Goal: Transaction & Acquisition: Purchase product/service

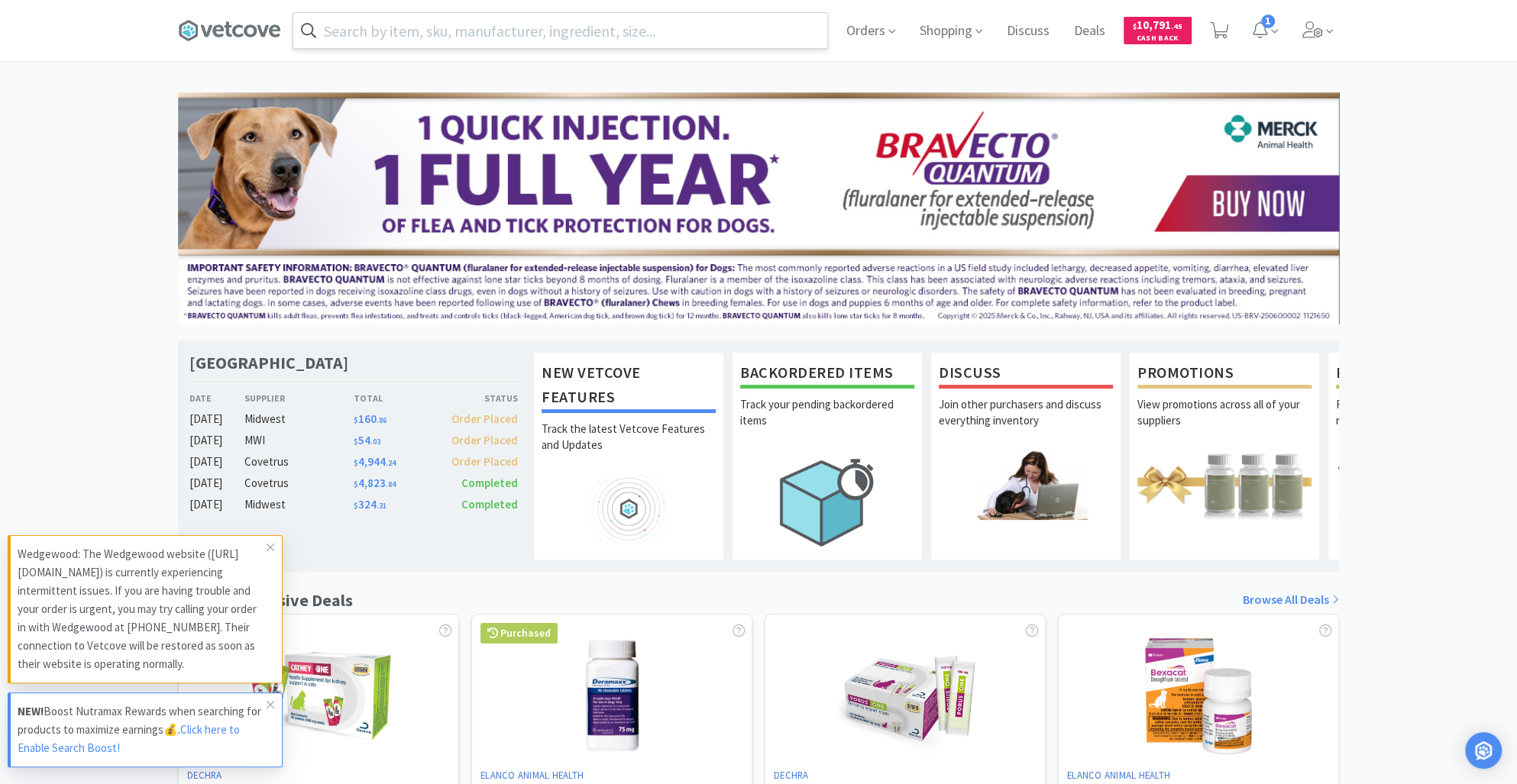
click at [458, 19] on input "text" at bounding box center [560, 30] width 534 height 35
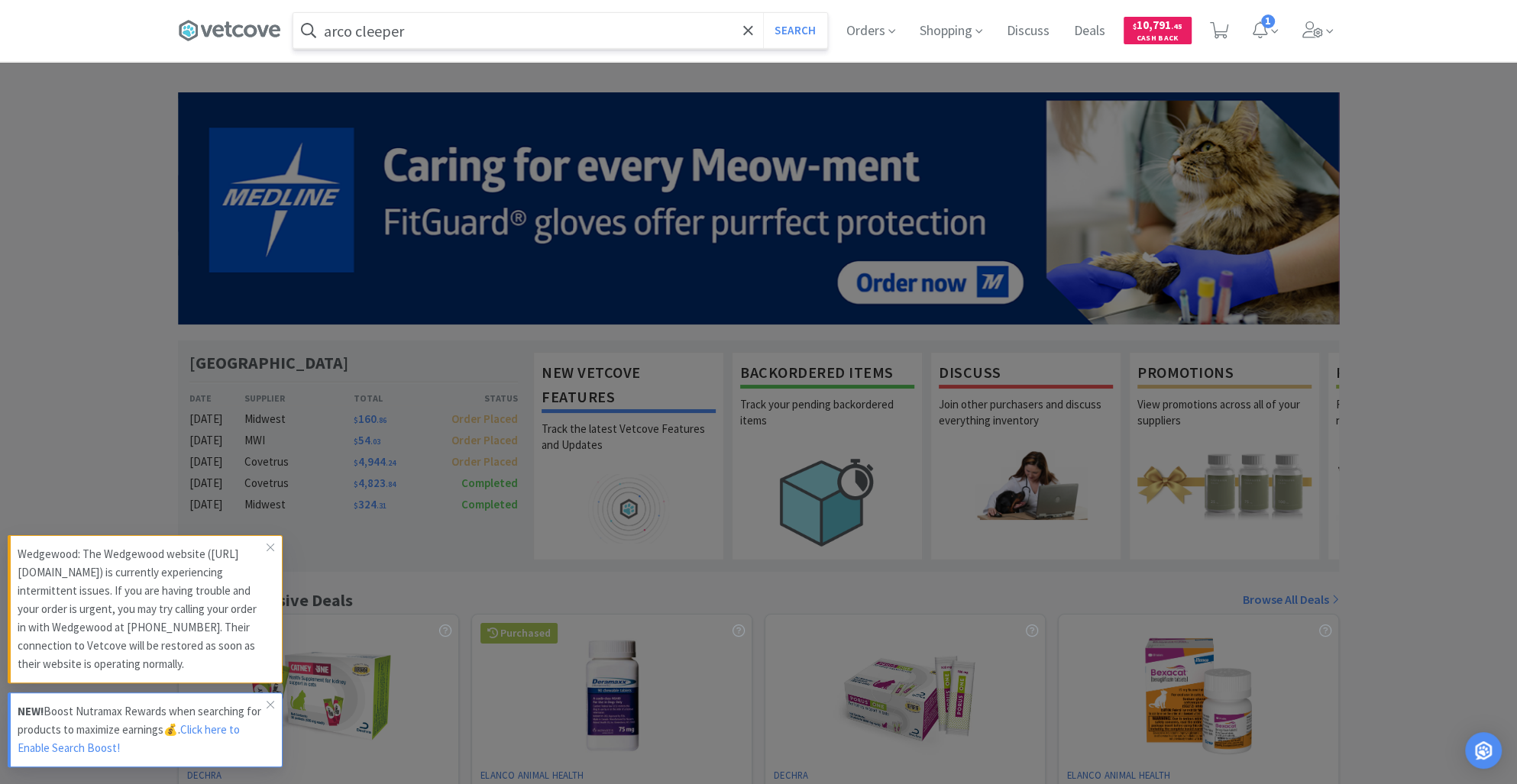
type input "arco cleeper"
click at [763, 13] on button "Search" at bounding box center [794, 30] width 63 height 35
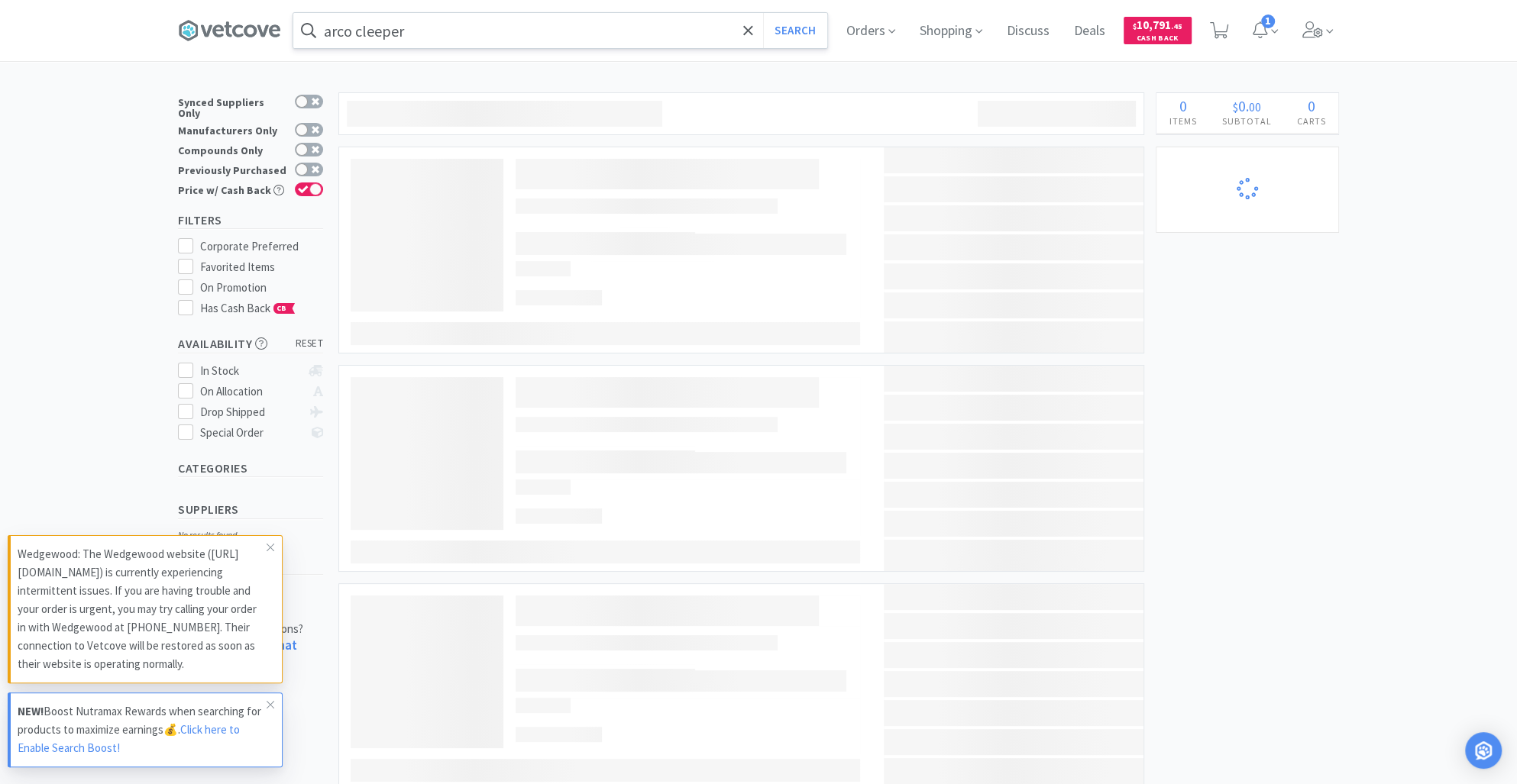
select select "1"
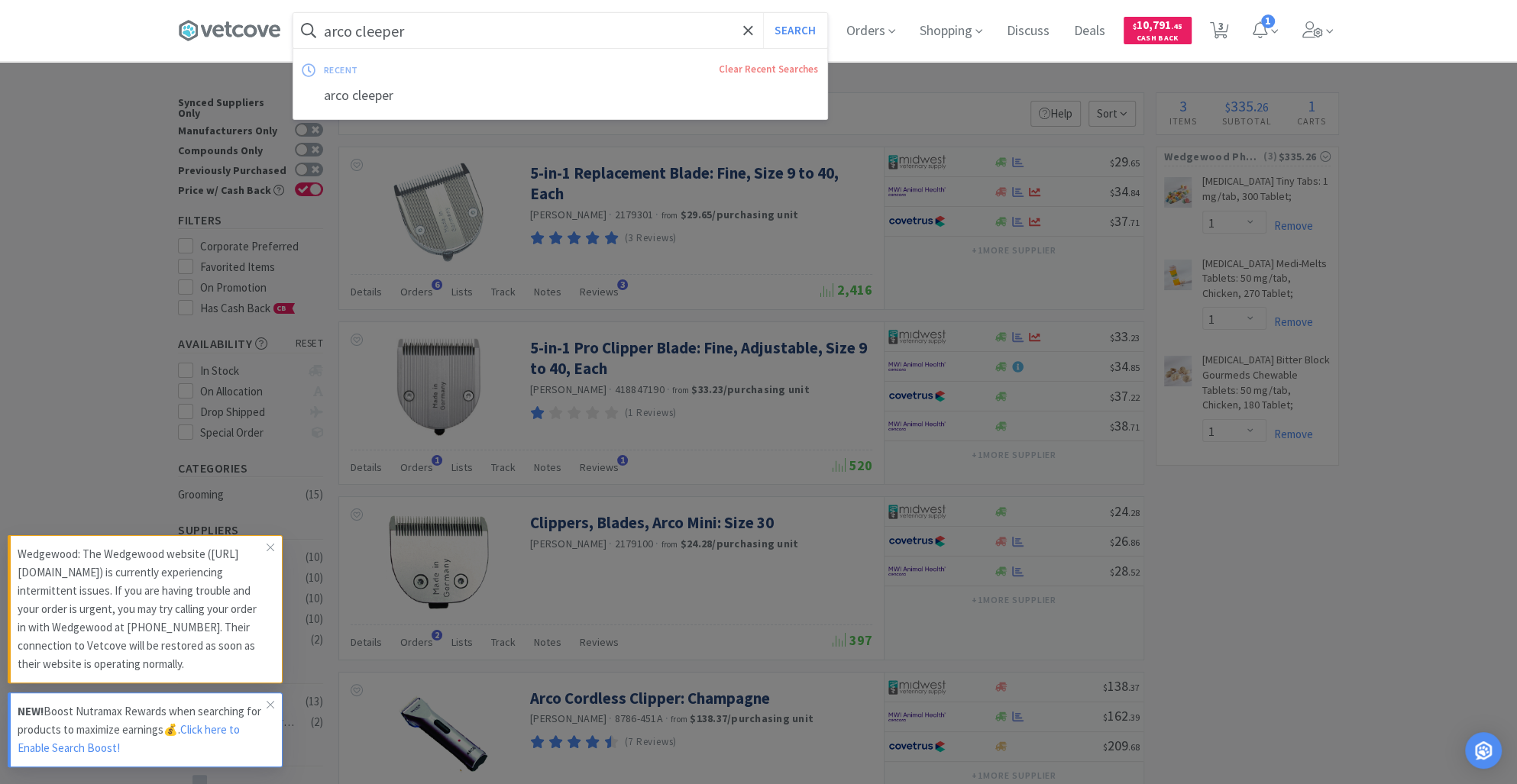
click at [443, 34] on input "arco cleeper" at bounding box center [560, 30] width 534 height 35
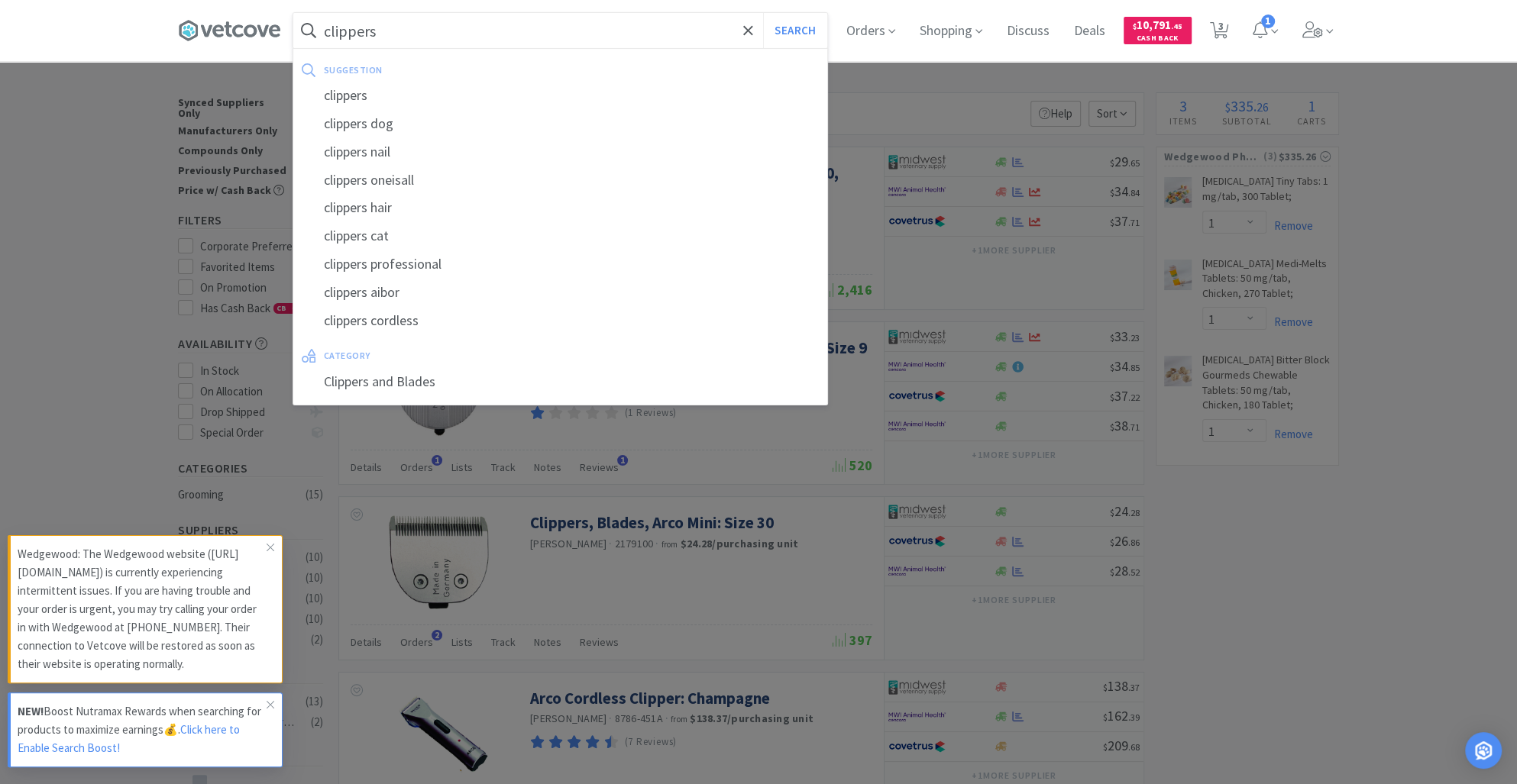
click at [763, 13] on button "Search" at bounding box center [794, 30] width 63 height 35
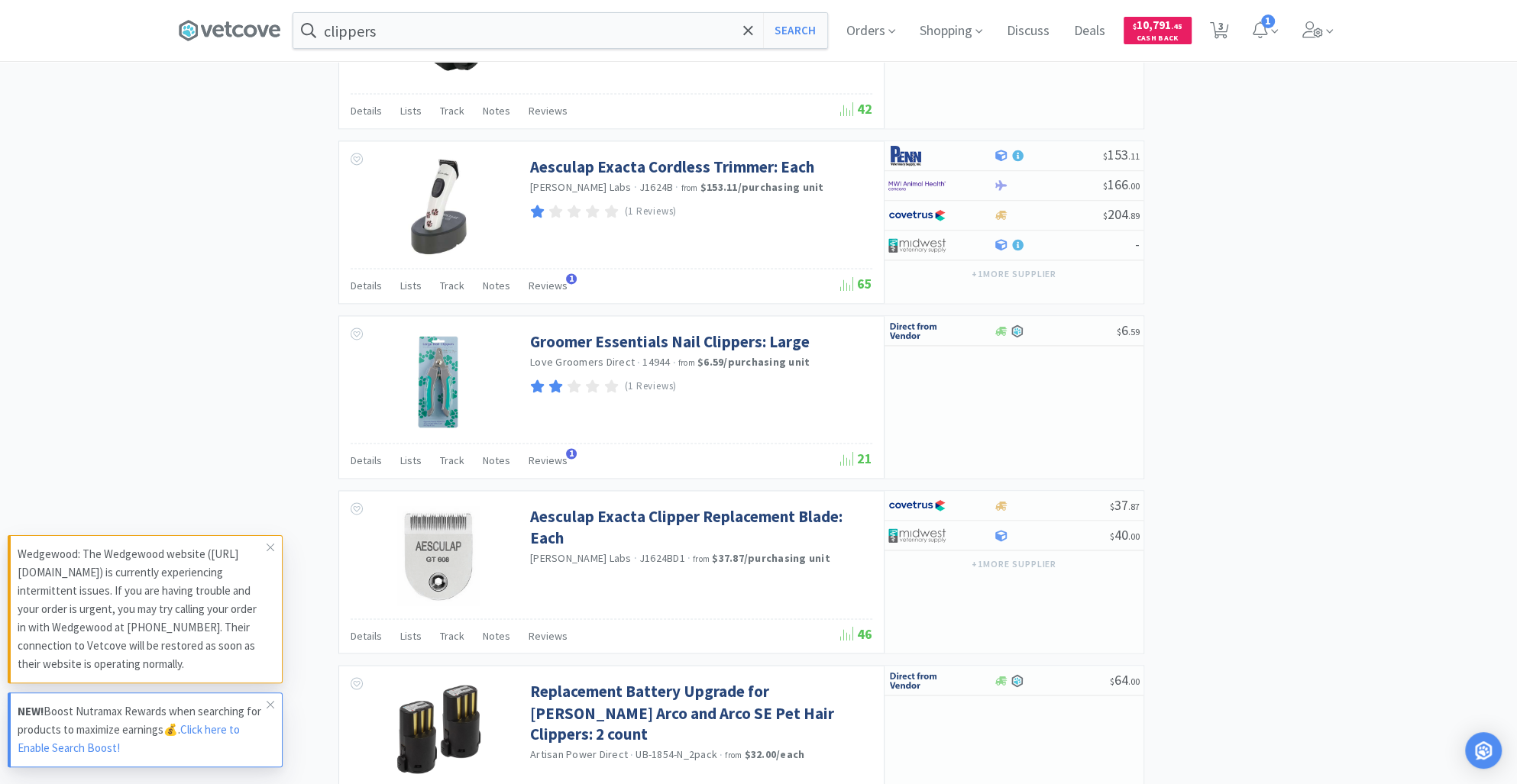
scroll to position [1911, 0]
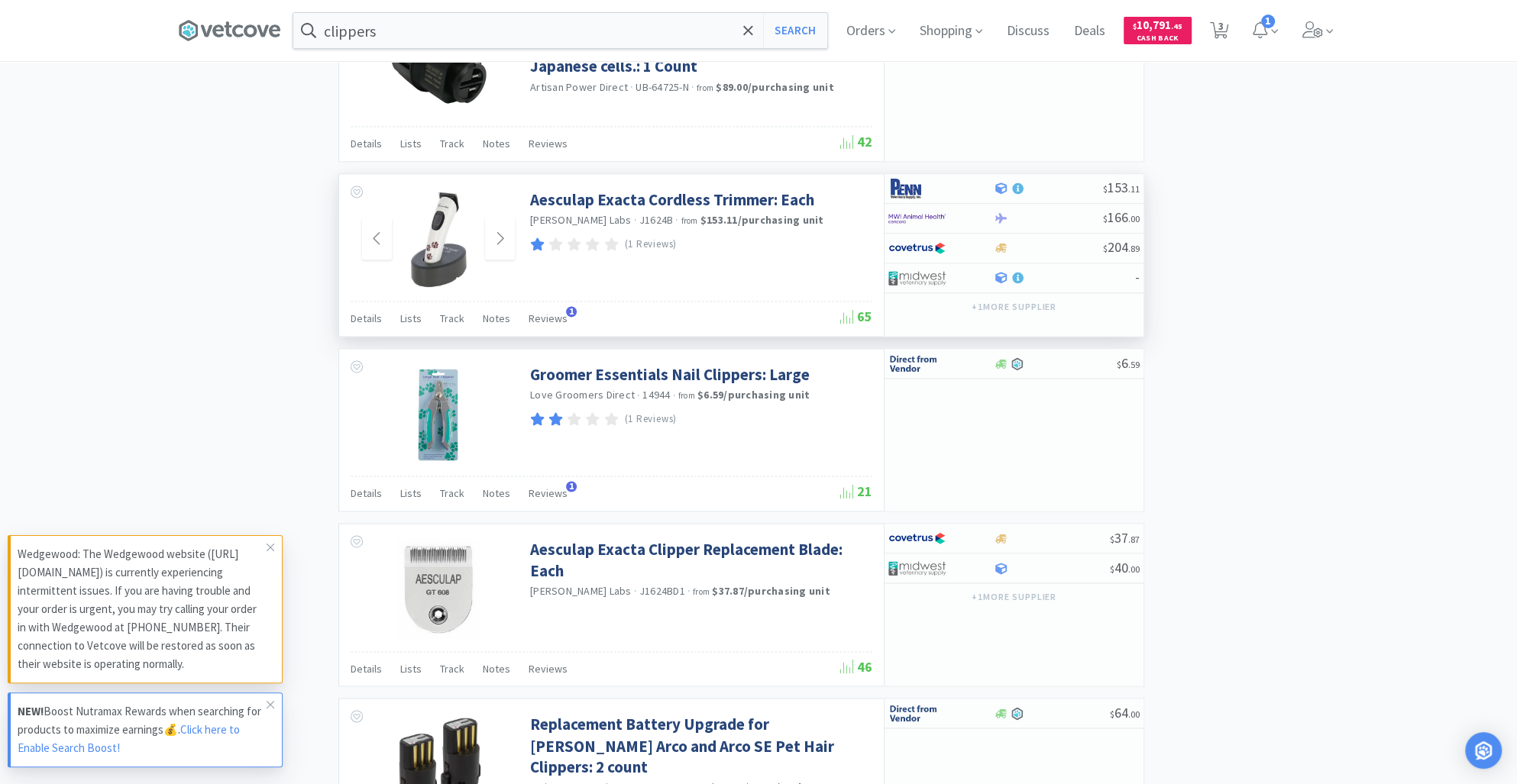
click at [446, 237] on img at bounding box center [438, 238] width 99 height 99
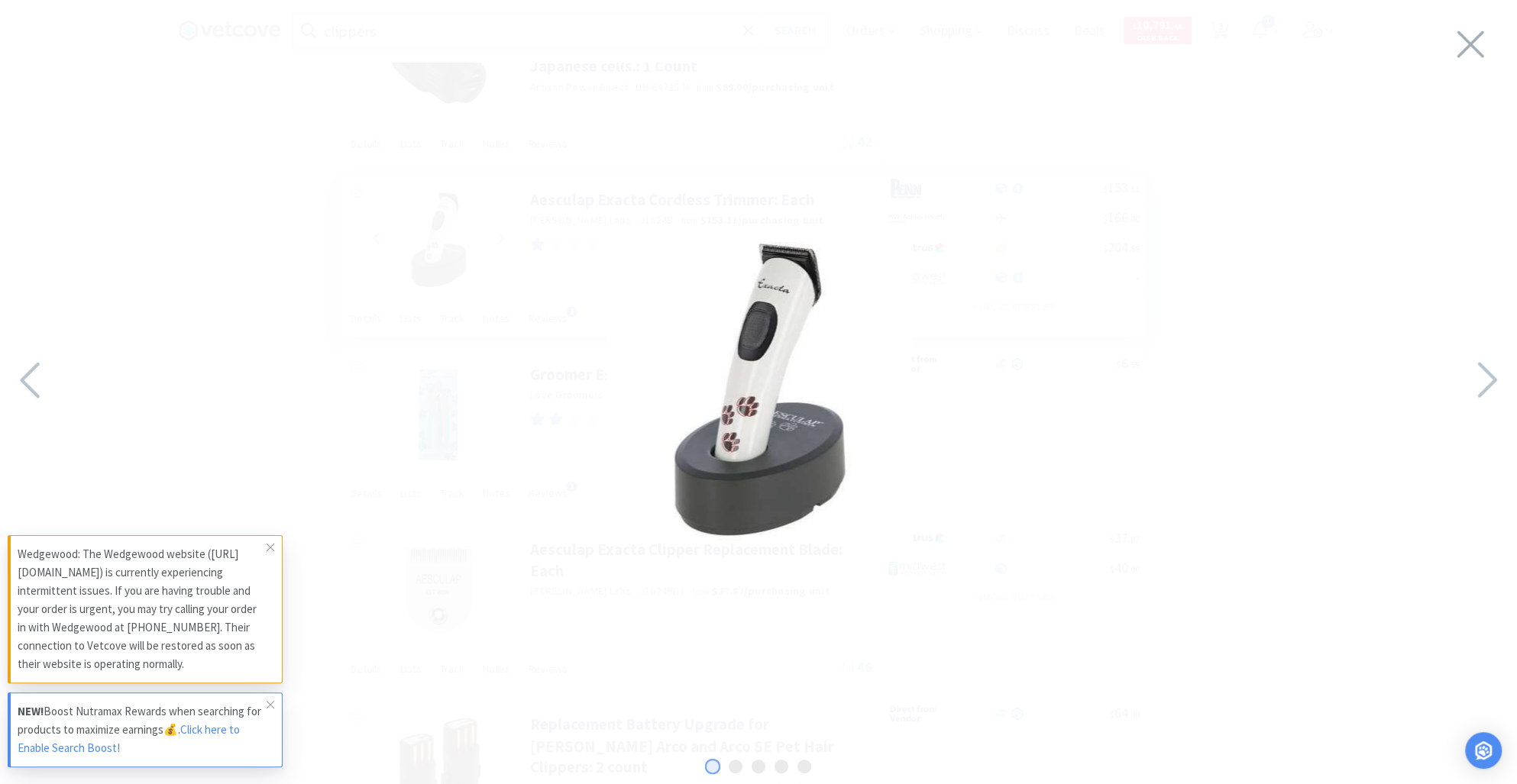
type input "arco cleeper"
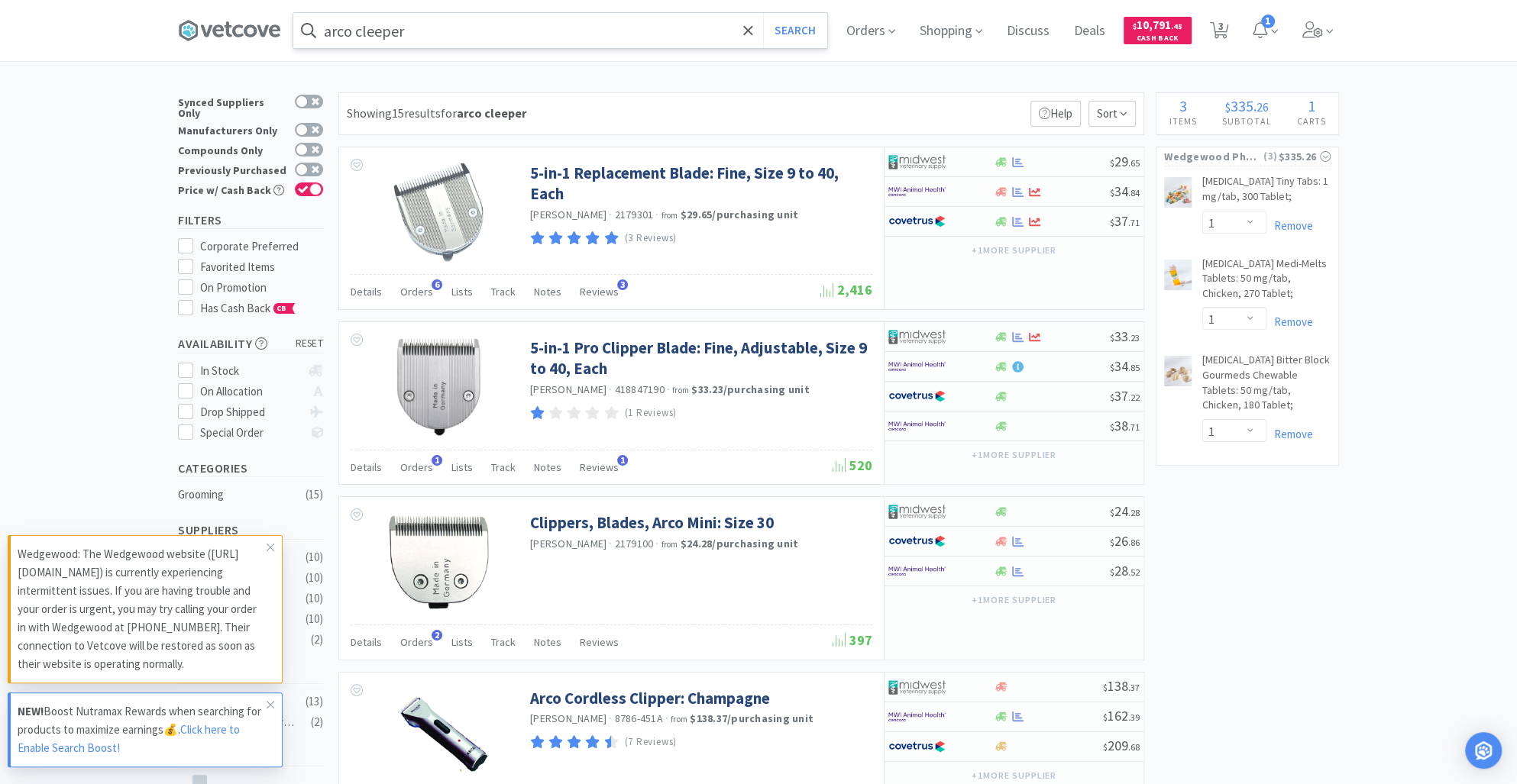
click at [436, 28] on input "arco cleeper" at bounding box center [560, 30] width 534 height 35
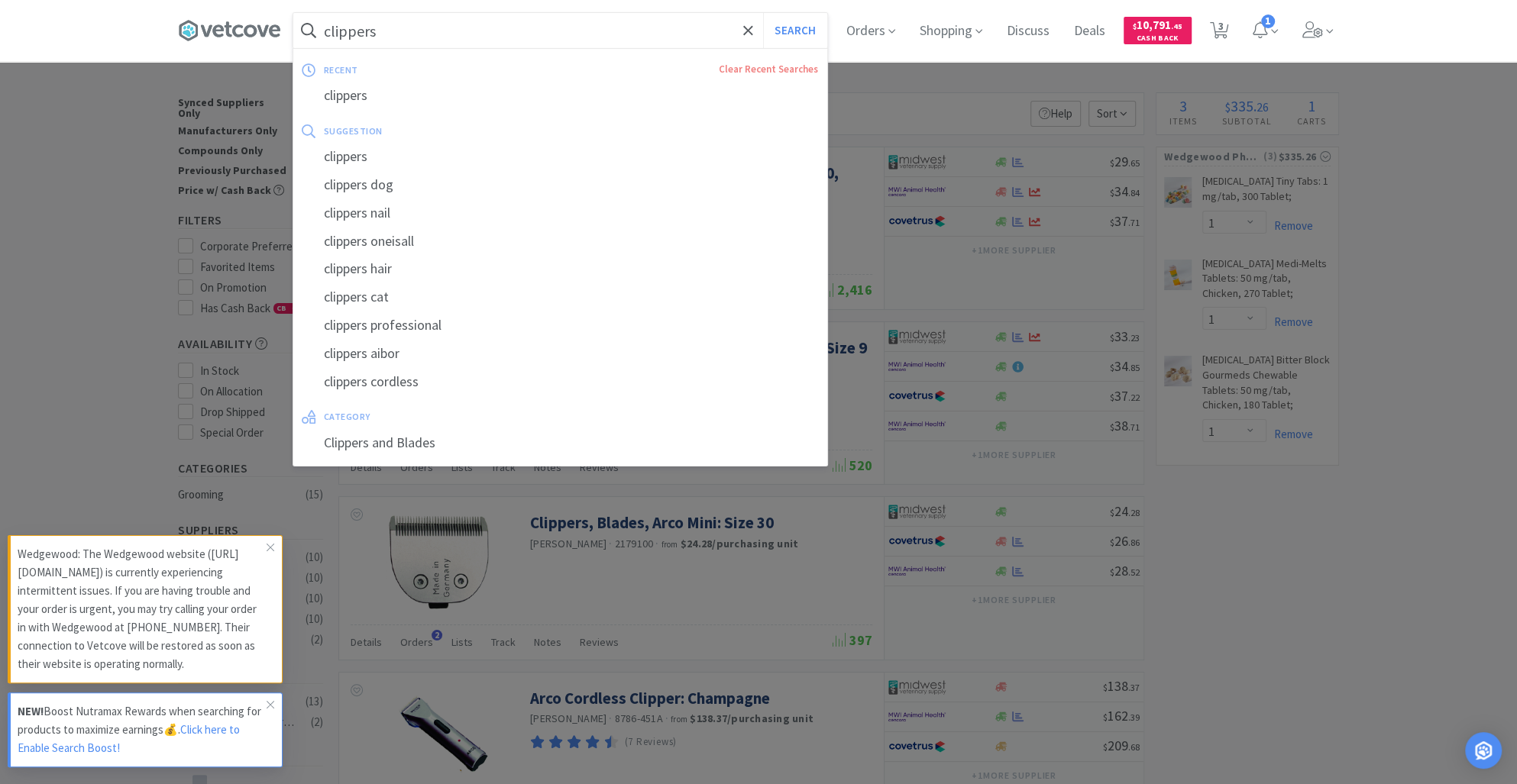
type input "clippers"
click at [763, 13] on button "Search" at bounding box center [794, 30] width 63 height 35
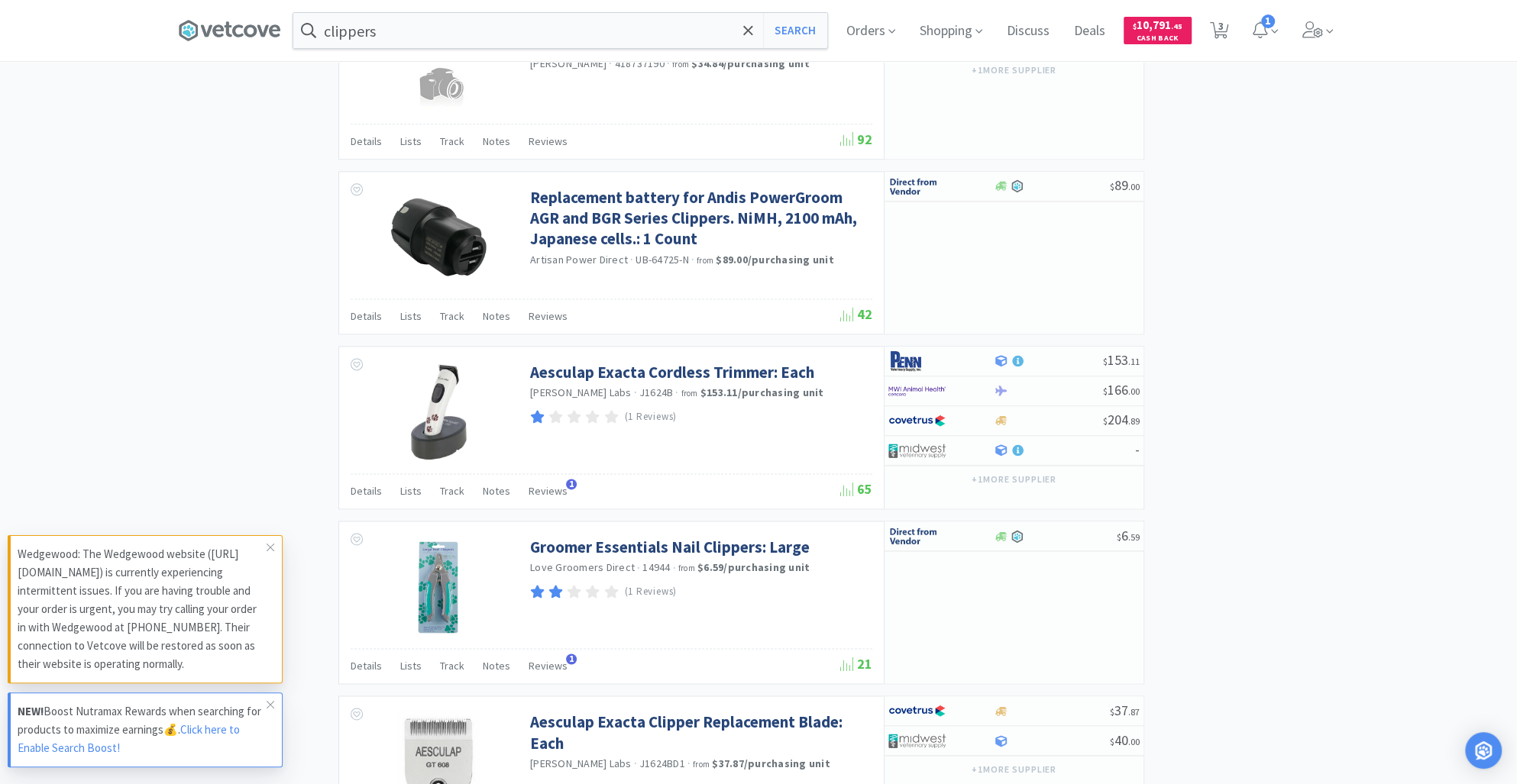
scroll to position [1740, 0]
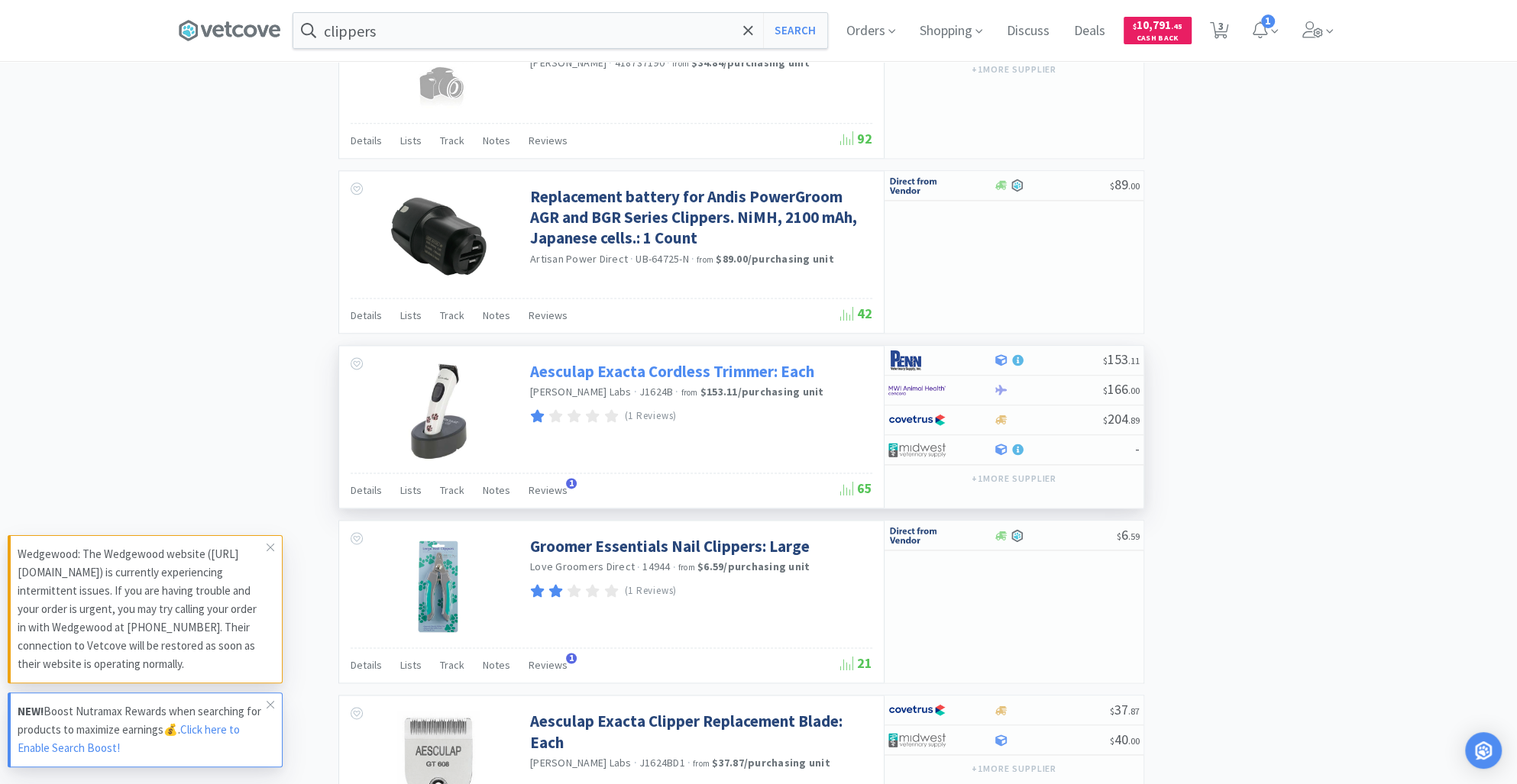
click at [766, 369] on link "Aesculap Exacta Cordless Trimmer: Each" at bounding box center [672, 371] width 284 height 20
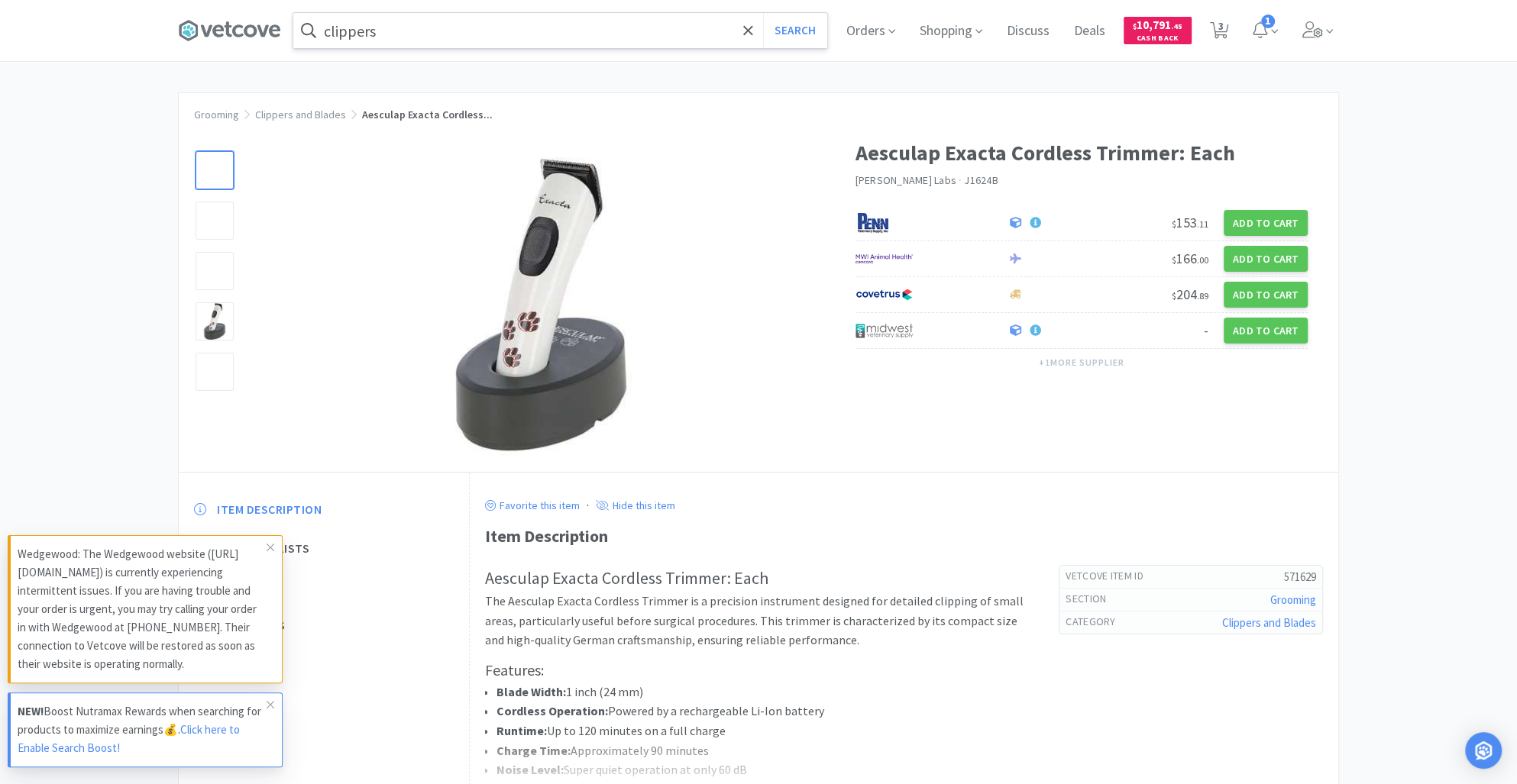
scroll to position [146, 0]
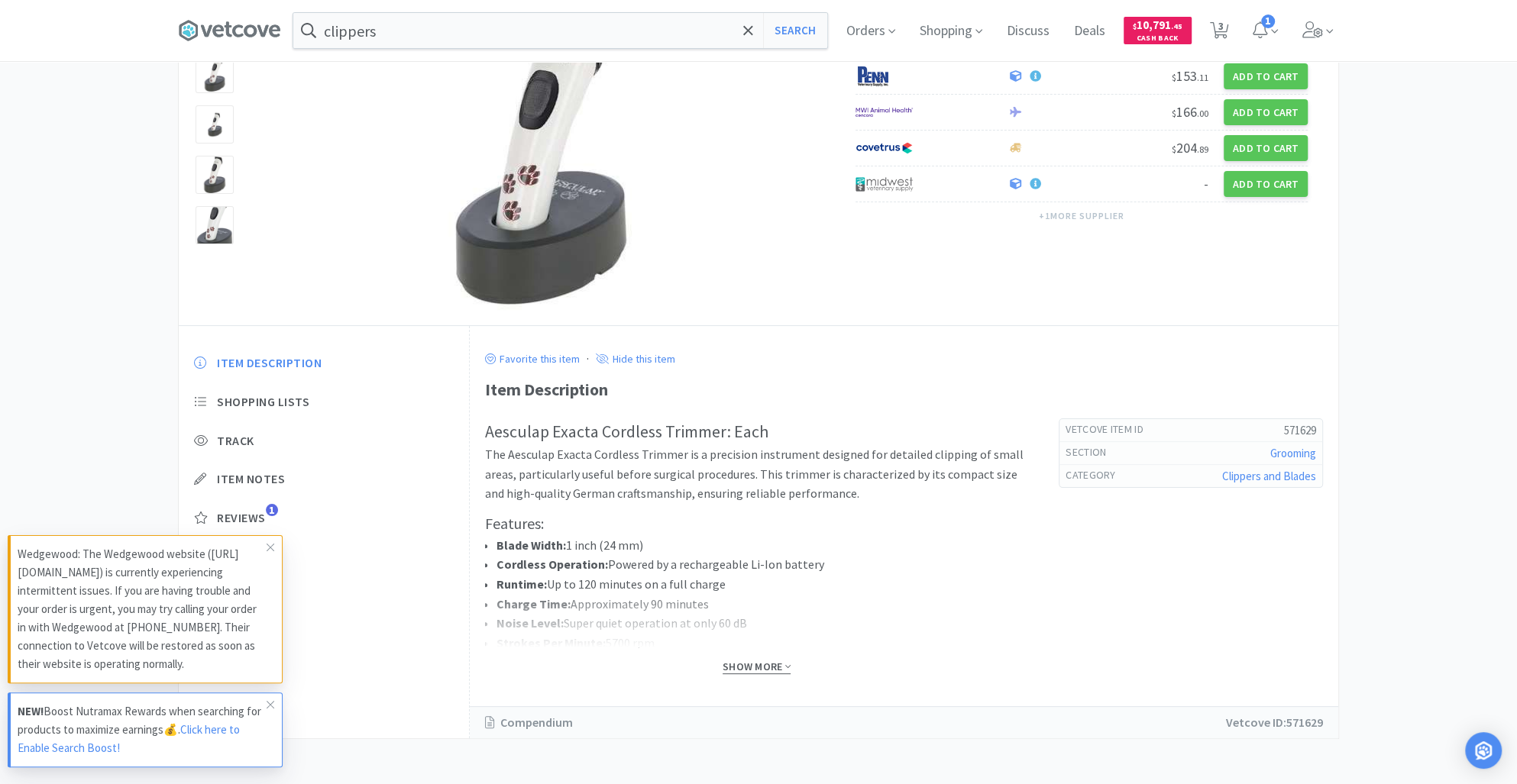
click at [751, 667] on span "Show More" at bounding box center [756, 667] width 68 height 15
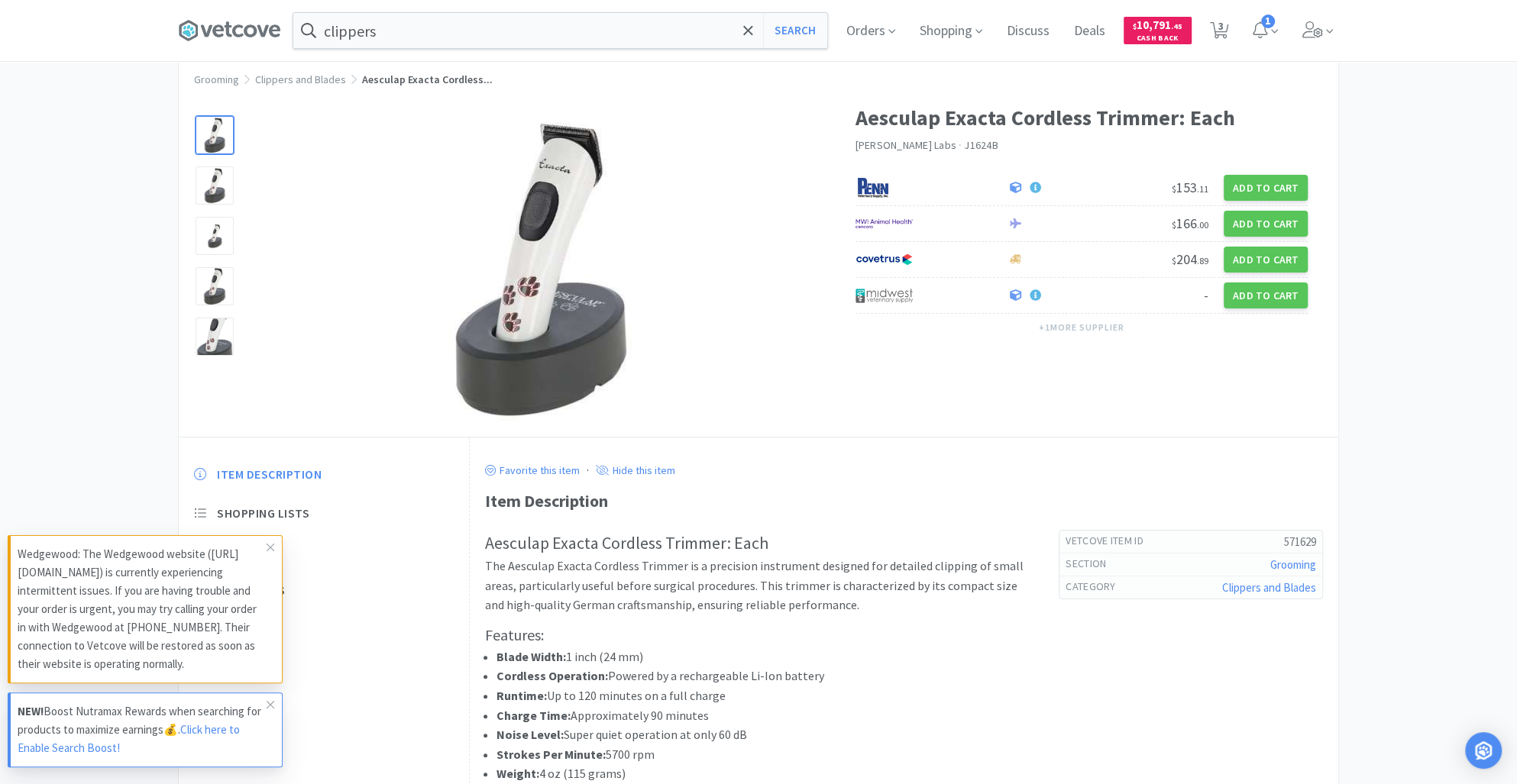
scroll to position [0, 0]
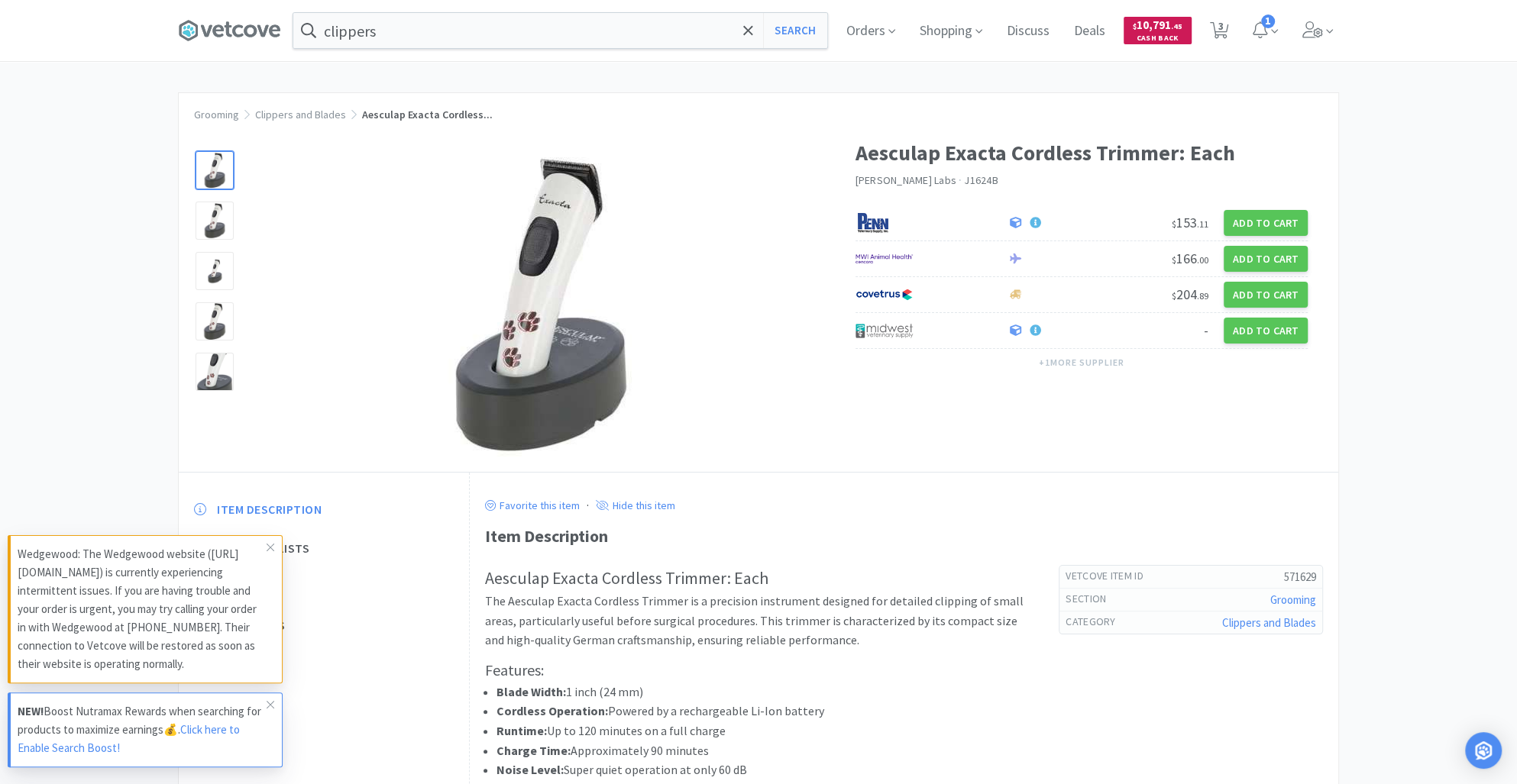
select select "1"
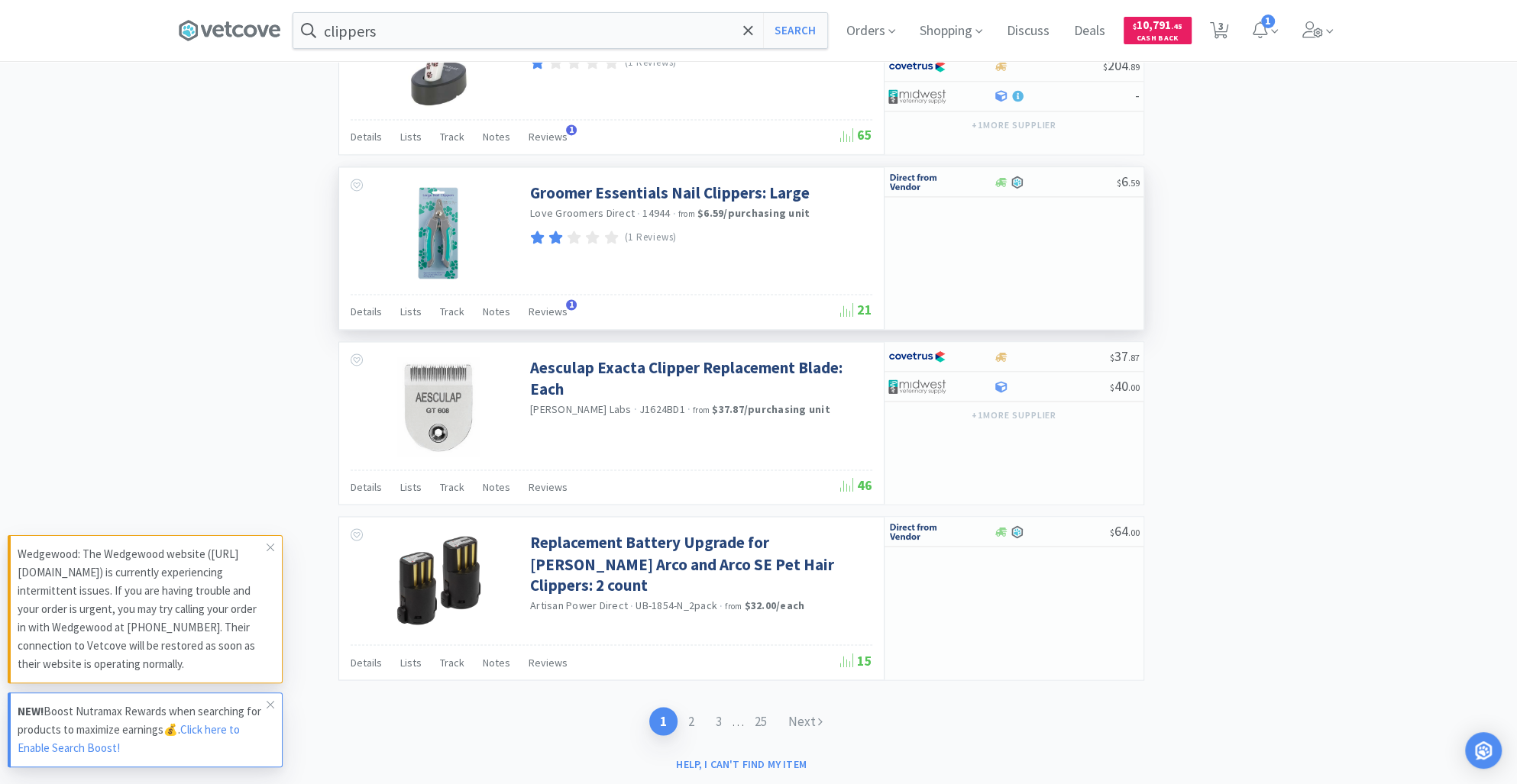
scroll to position [2125, 0]
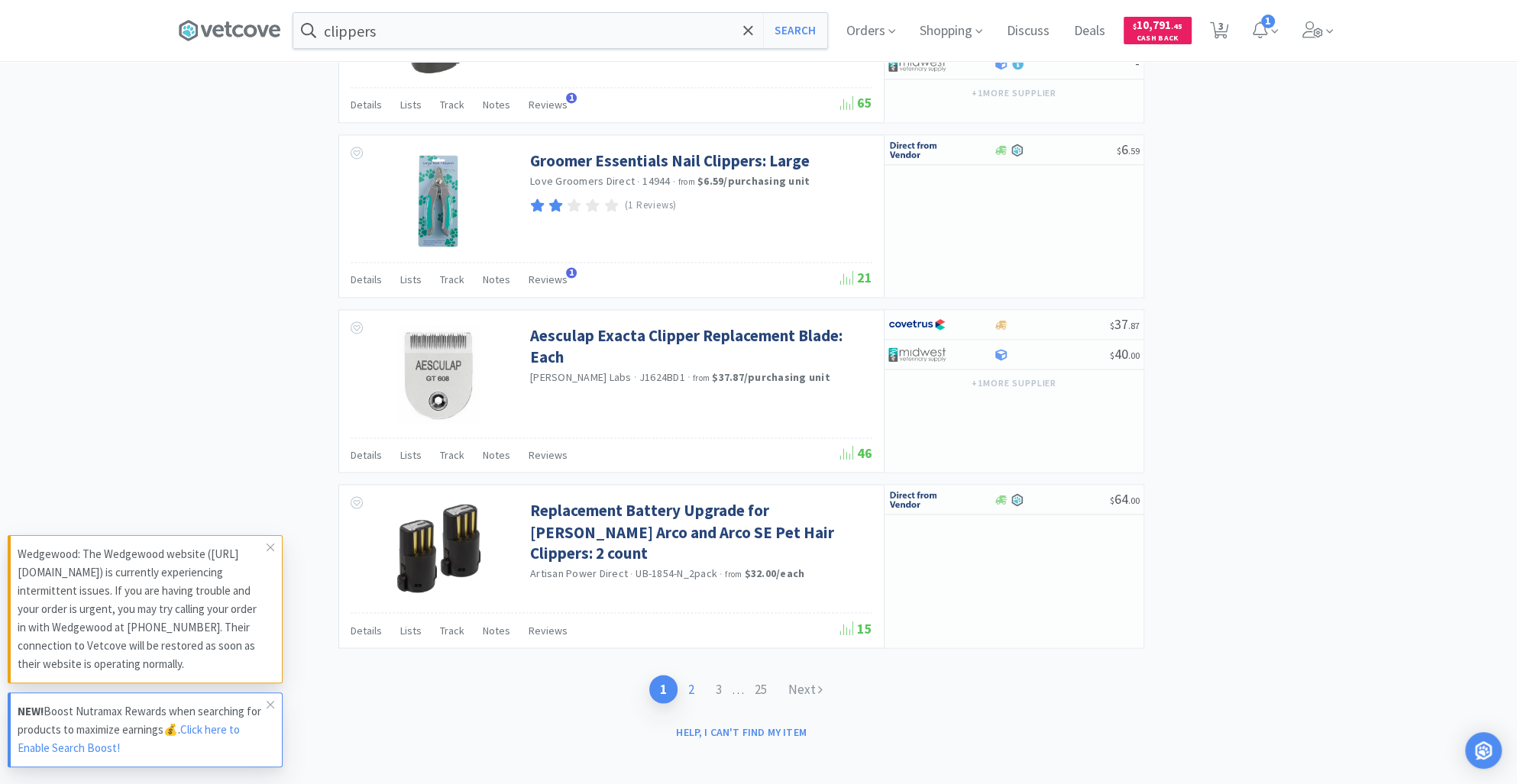
click at [693, 679] on link "2" at bounding box center [691, 689] width 27 height 28
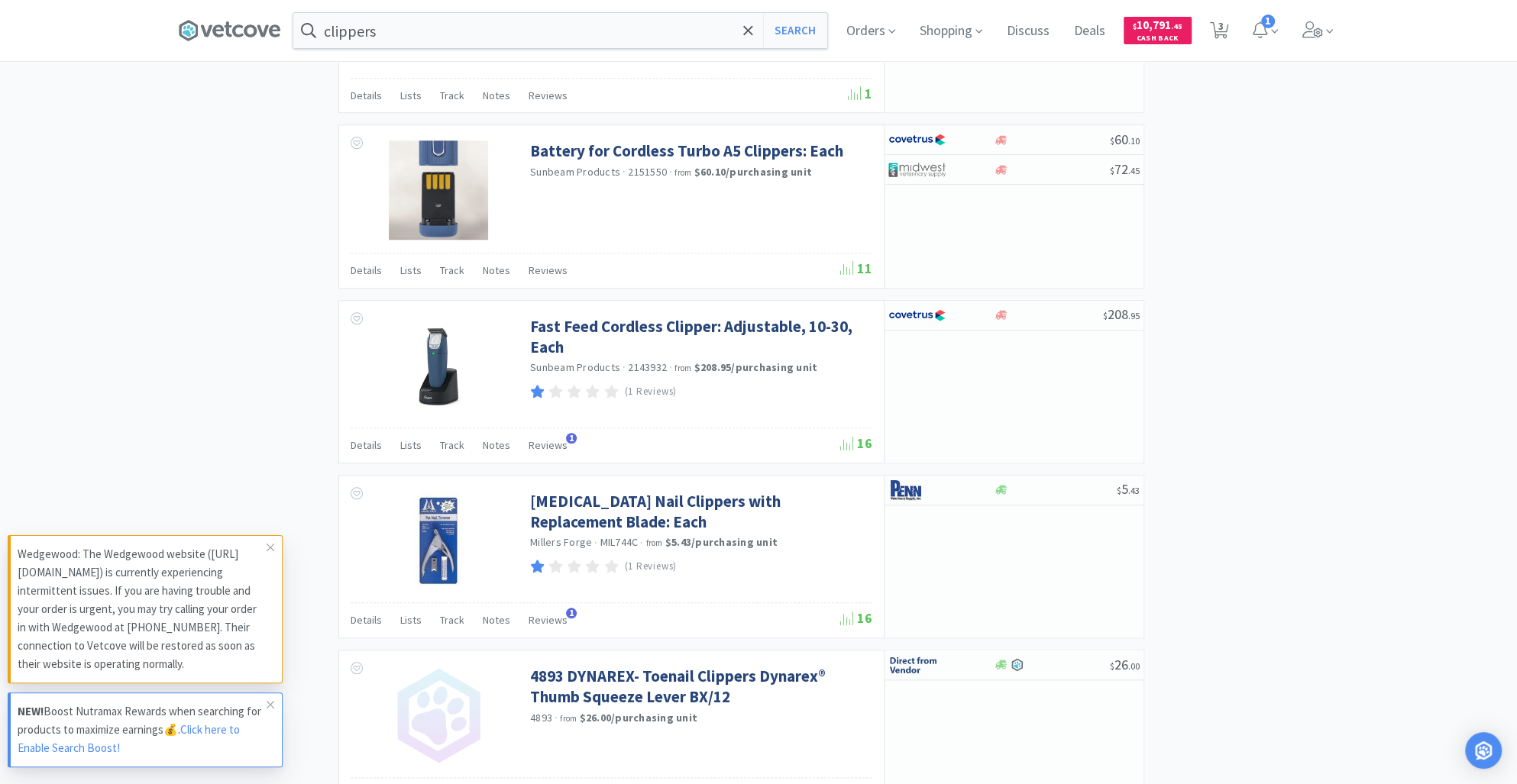
scroll to position [1274, 0]
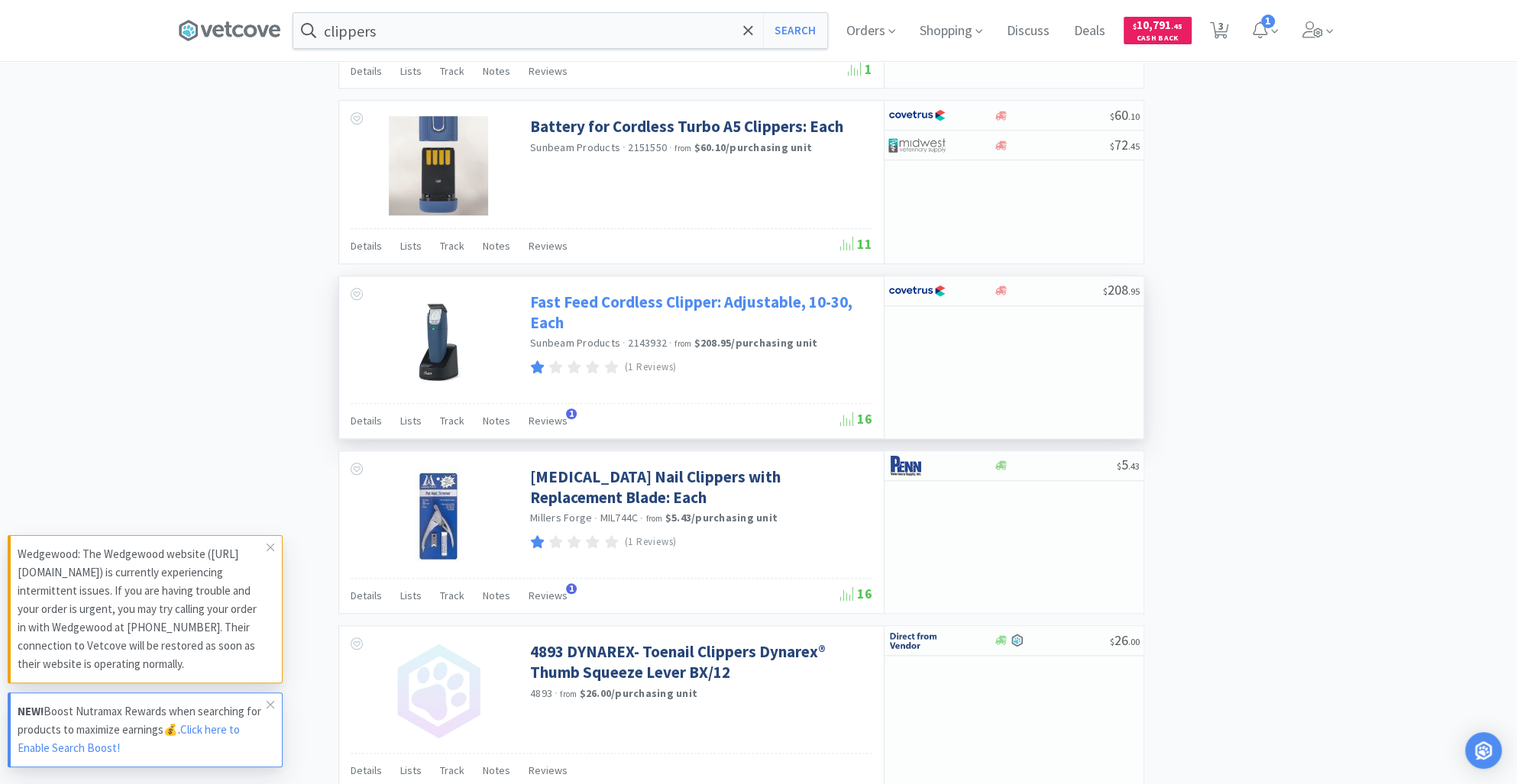
click at [715, 293] on link "Fast Feed Cordless Clipper: Adjustable, 10-30, Each" at bounding box center [699, 312] width 338 height 42
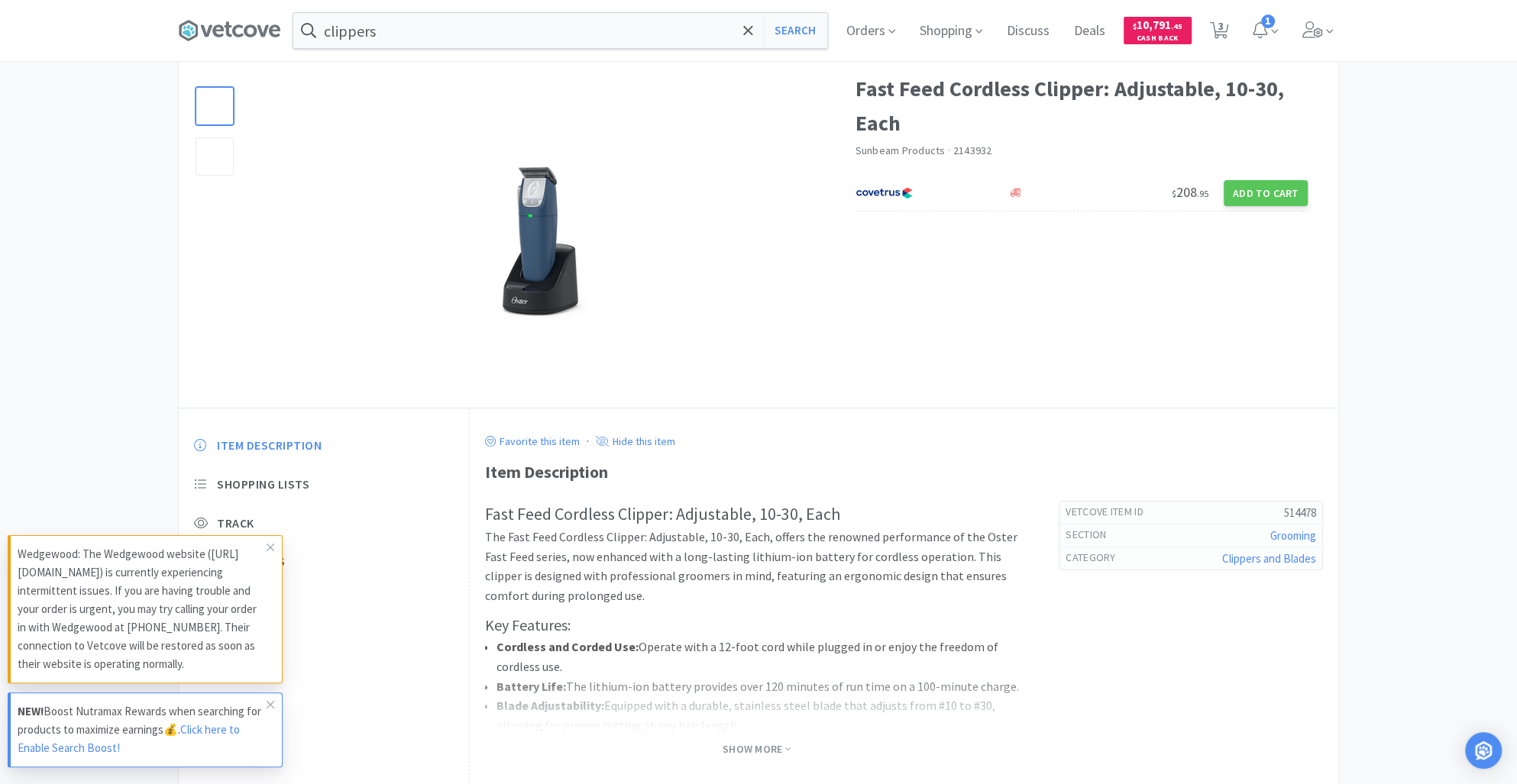
scroll to position [146, 0]
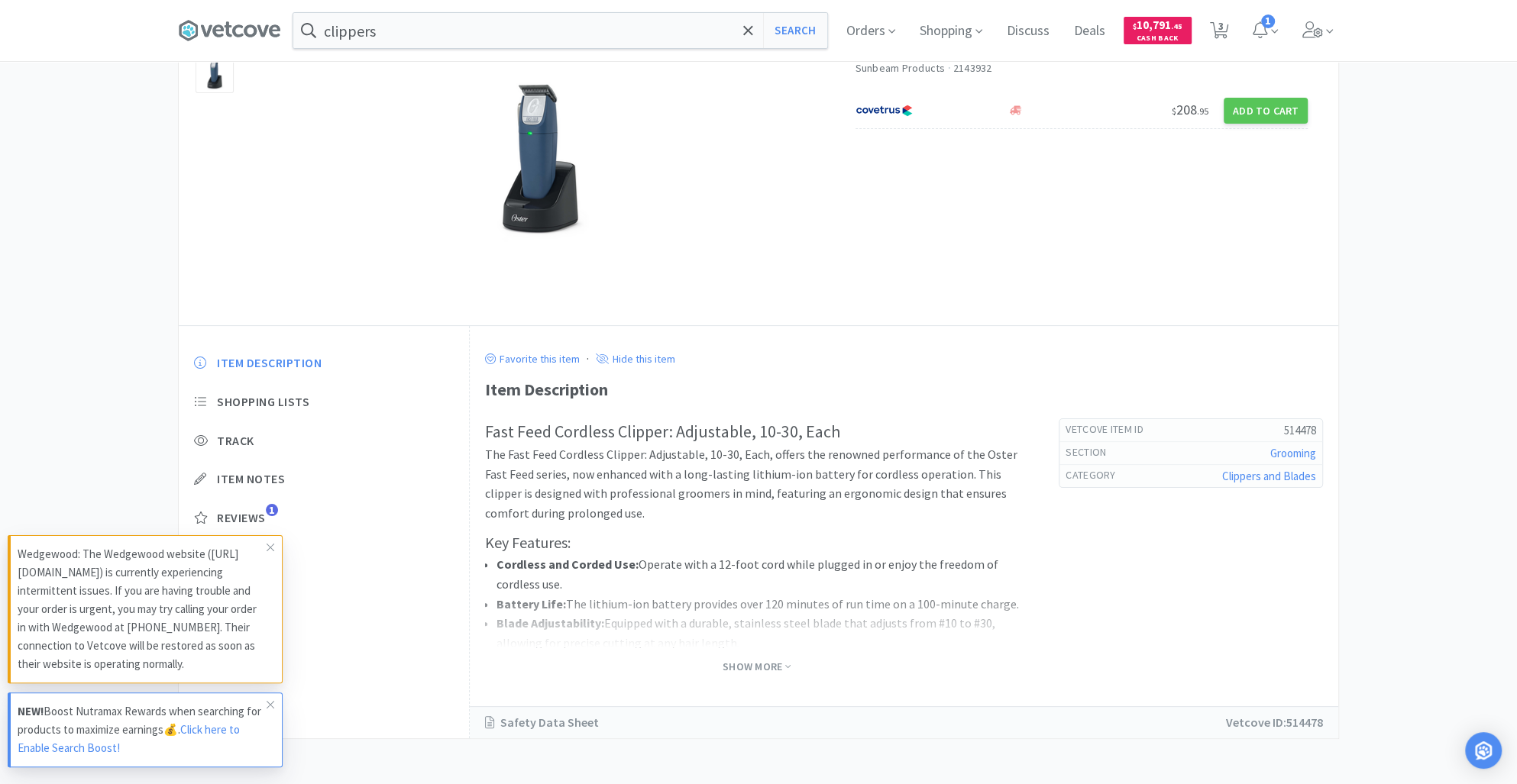
click at [815, 682] on div "Fast Feed Cordless Clipper: Adjustable, 10-30, Each The Fast Feed Cordless Clip…" at bounding box center [903, 563] width 838 height 289
click at [783, 665] on span "Show More" at bounding box center [756, 667] width 68 height 15
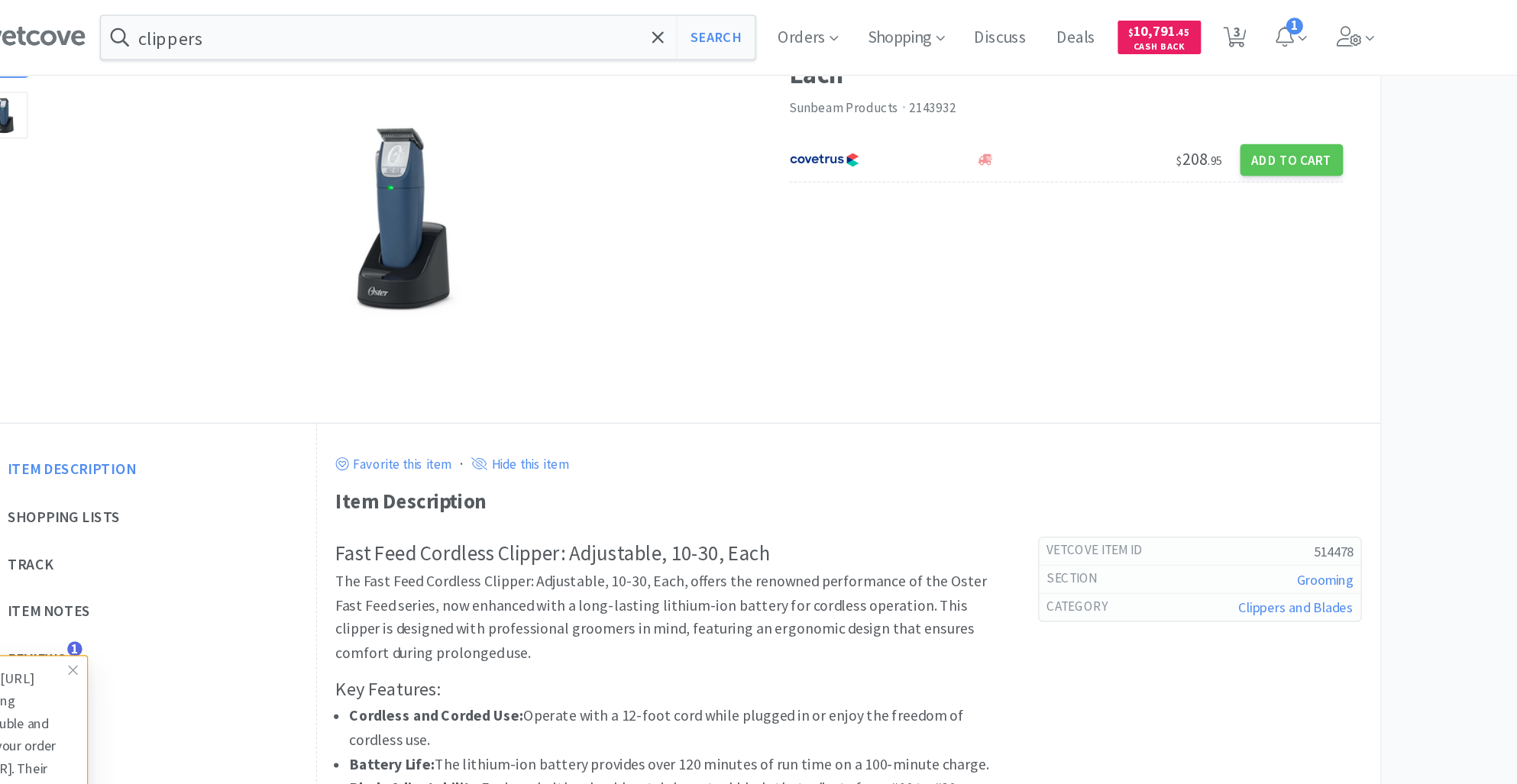
scroll to position [0, 0]
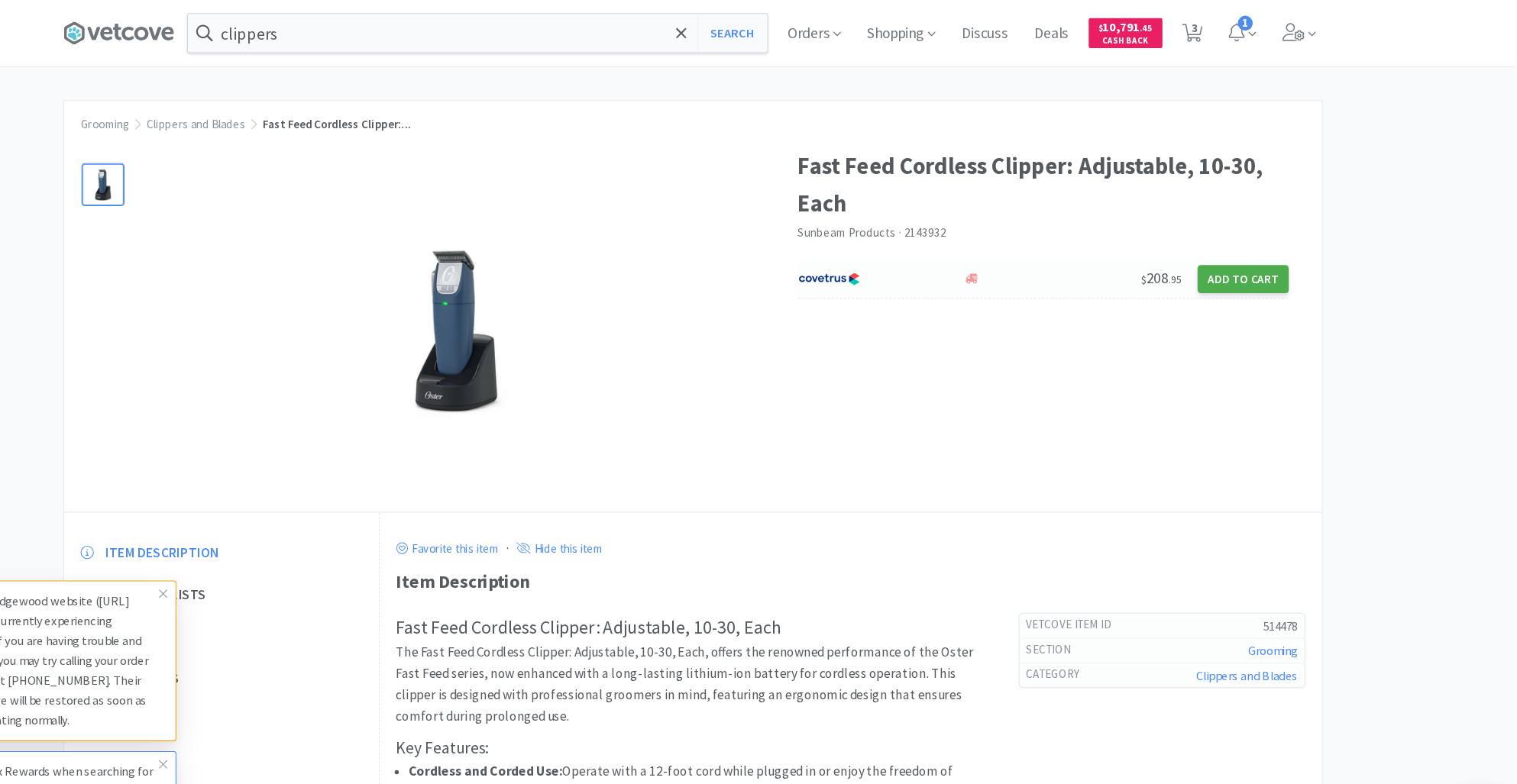
click at [1254, 259] on button "Add to Cart" at bounding box center [1265, 257] width 84 height 26
select select "1"
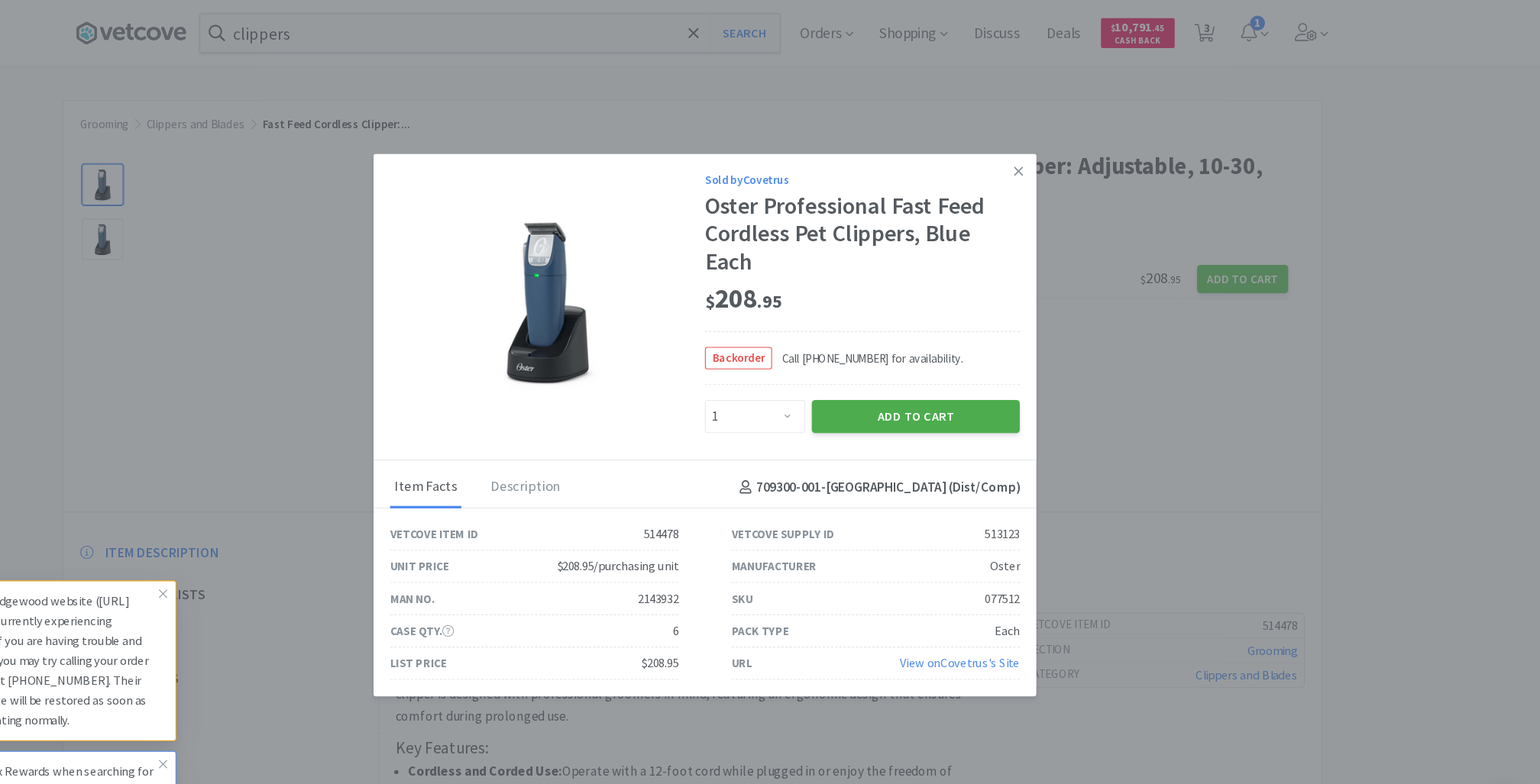
click at [930, 394] on button "Add to Cart" at bounding box center [964, 385] width 192 height 31
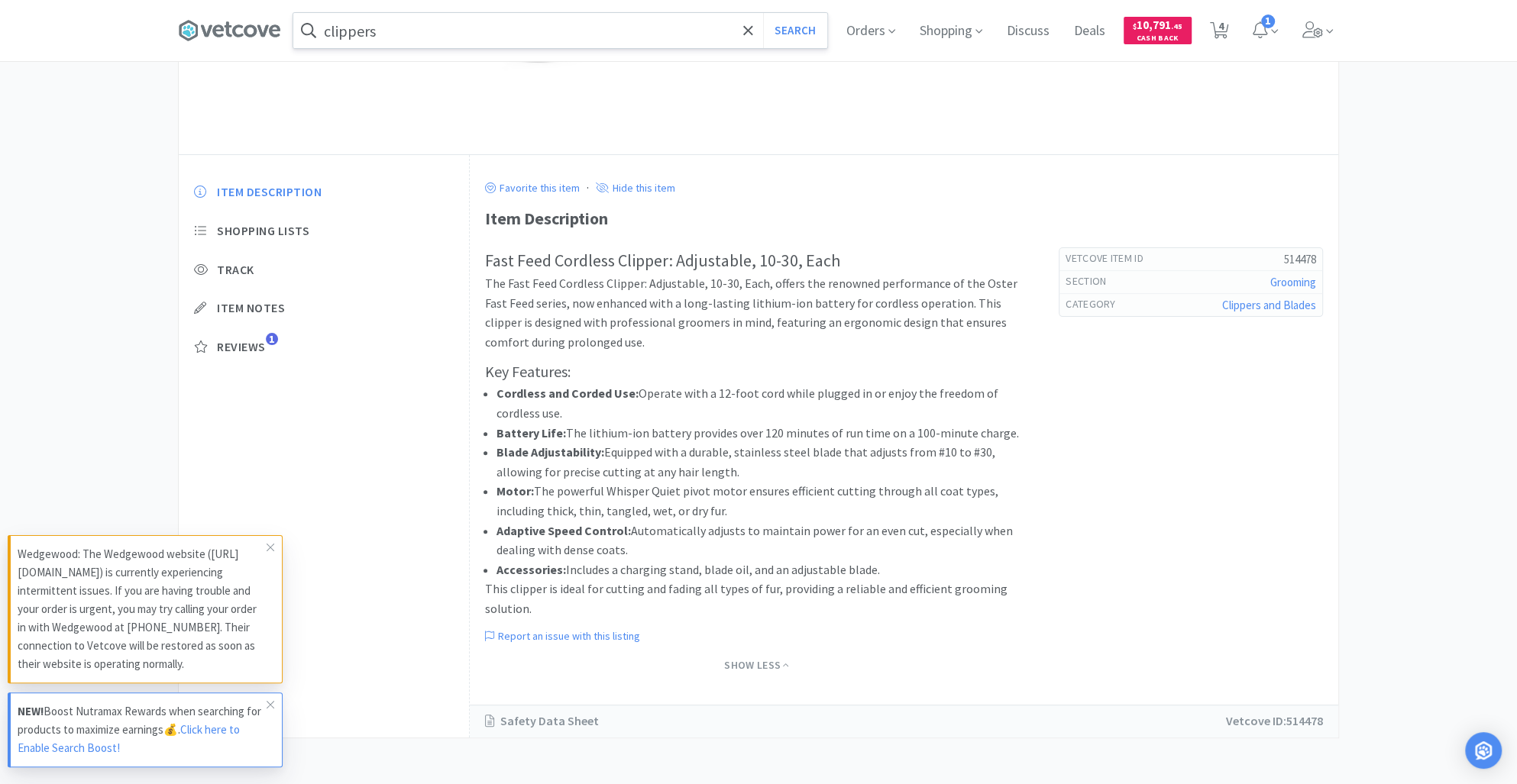
select select "1"
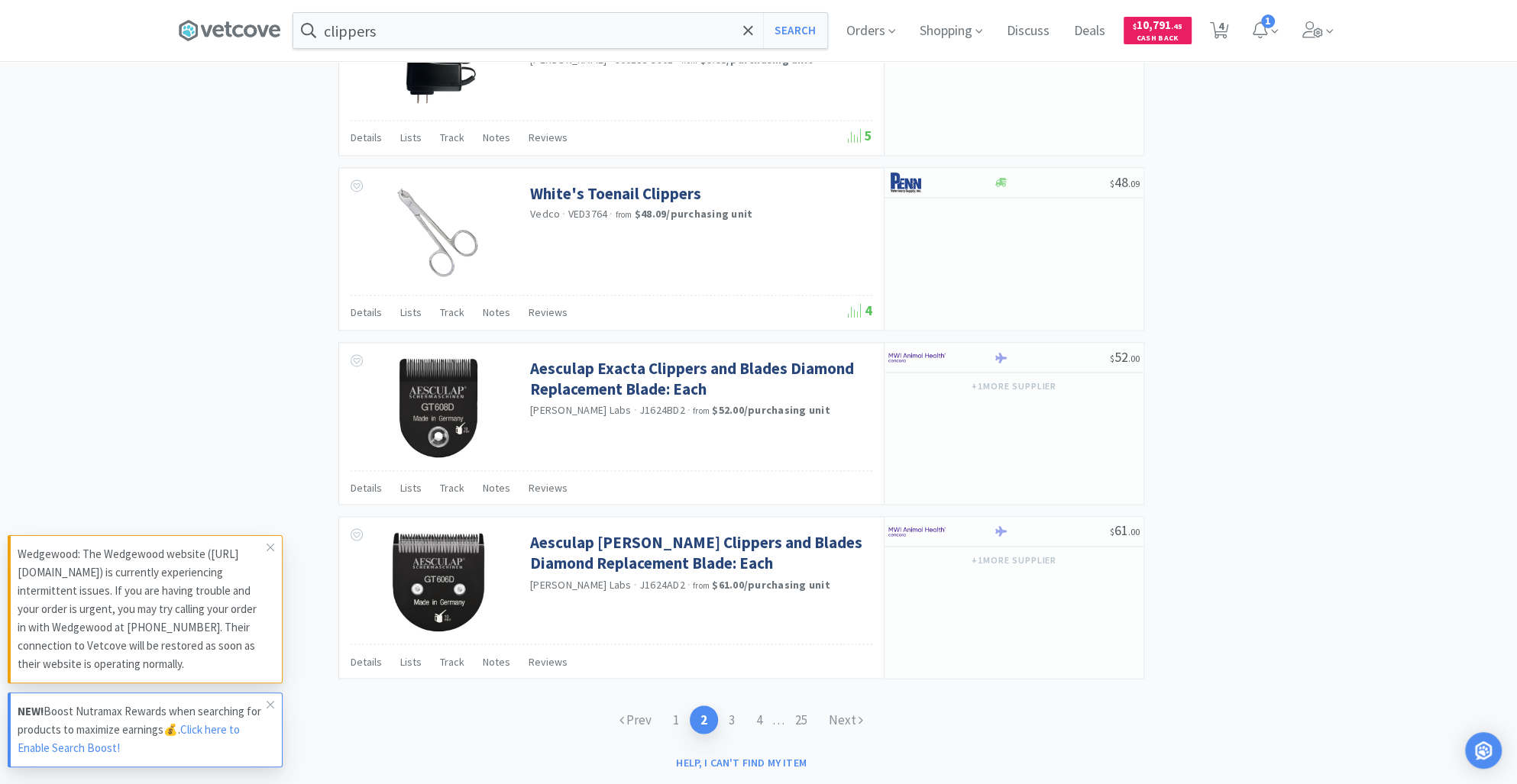
scroll to position [2113, 0]
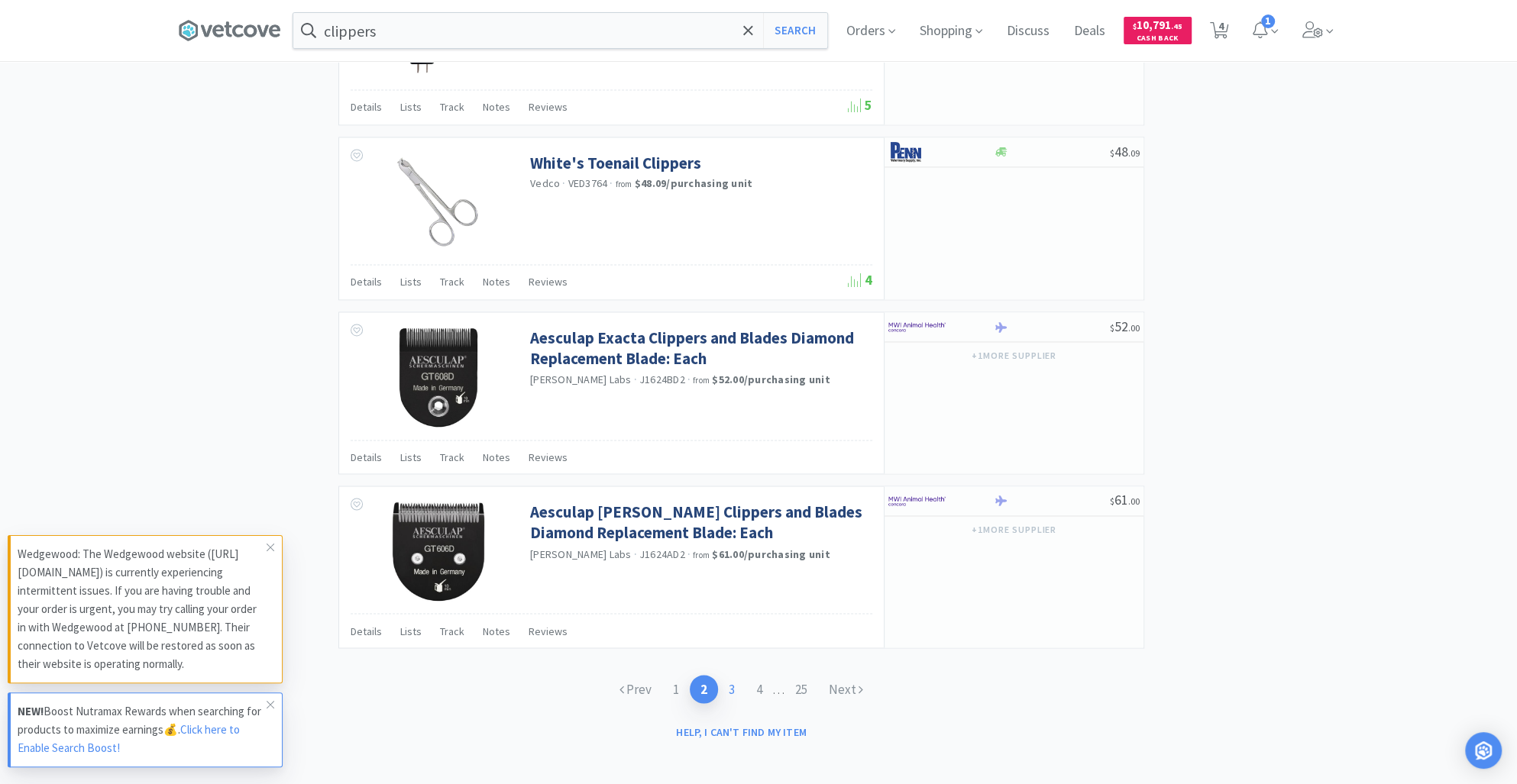
click at [727, 680] on link "3" at bounding box center [732, 689] width 27 height 28
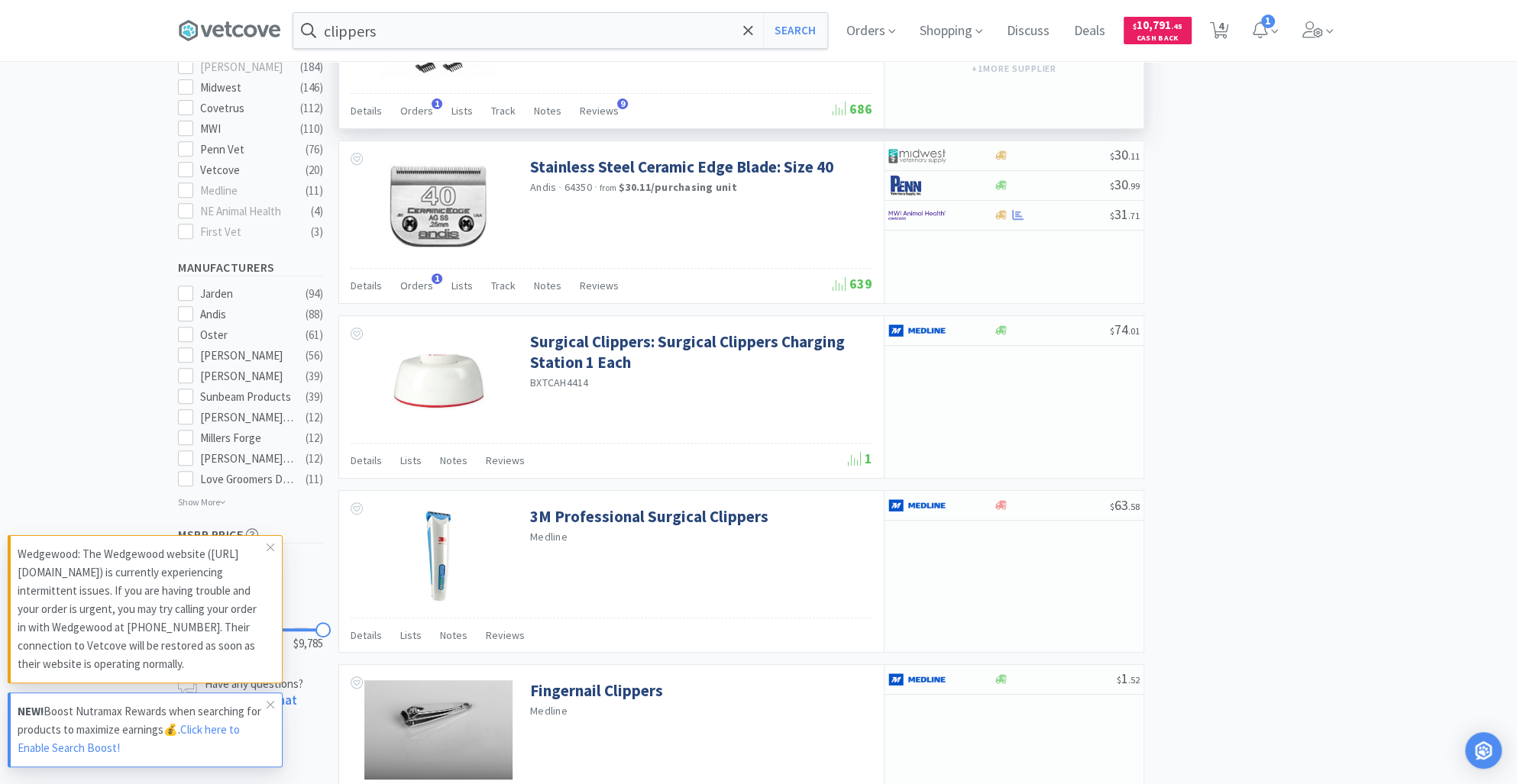
scroll to position [535, 0]
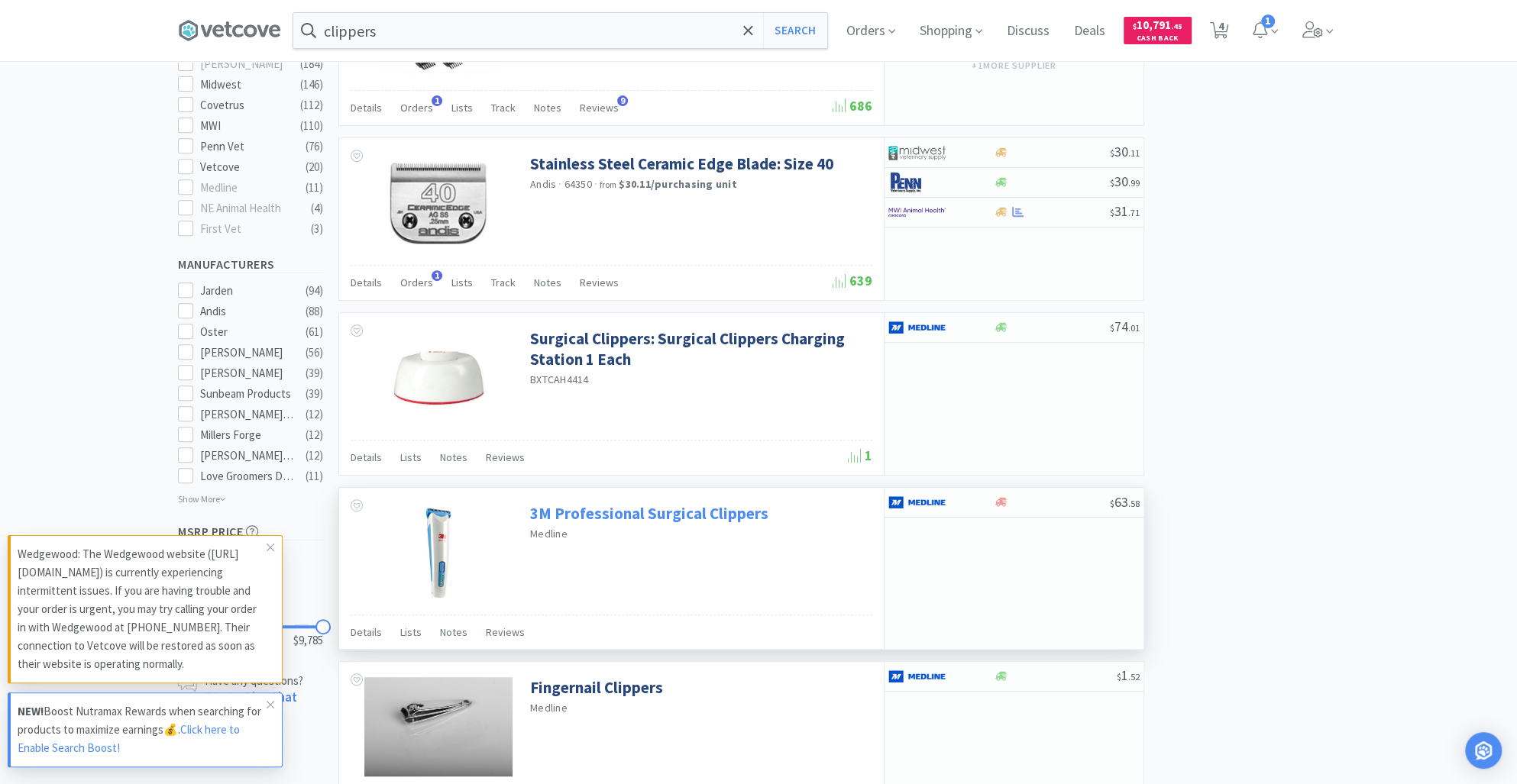
click at [626, 509] on link "3M Professional Surgical Clippers" at bounding box center [649, 513] width 238 height 20
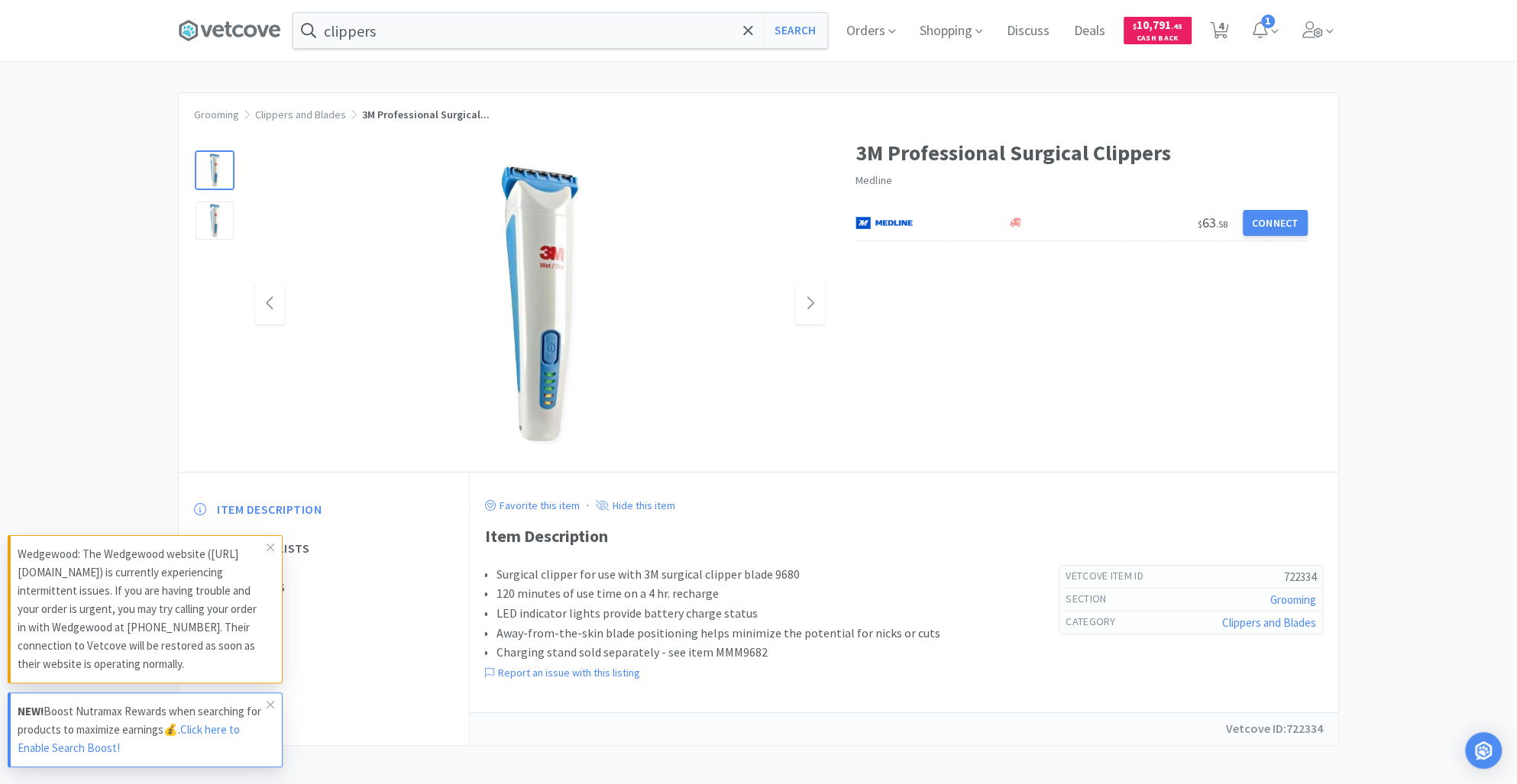
click at [553, 307] on img at bounding box center [540, 303] width 305 height 305
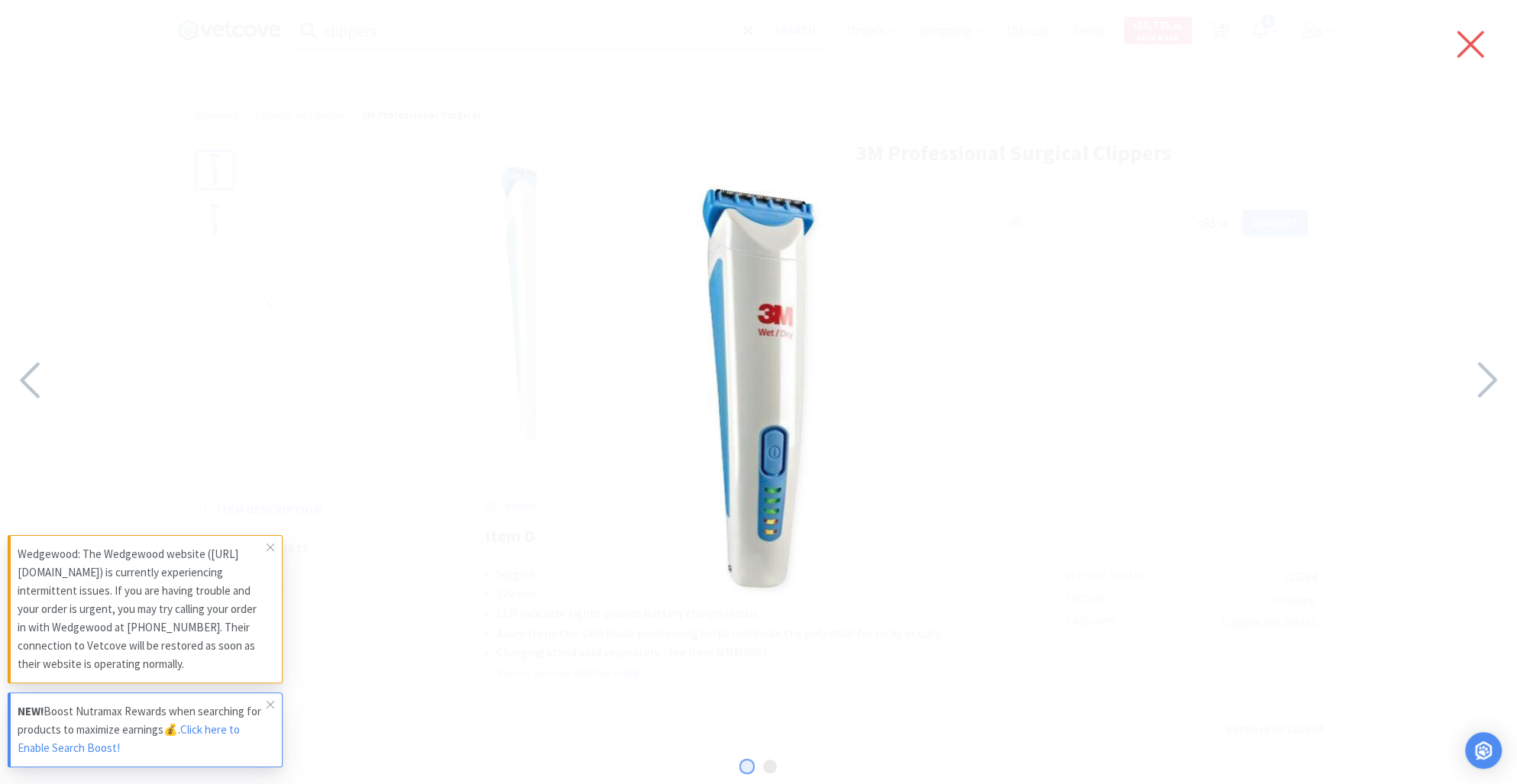
click at [1477, 38] on icon at bounding box center [1470, 45] width 32 height 43
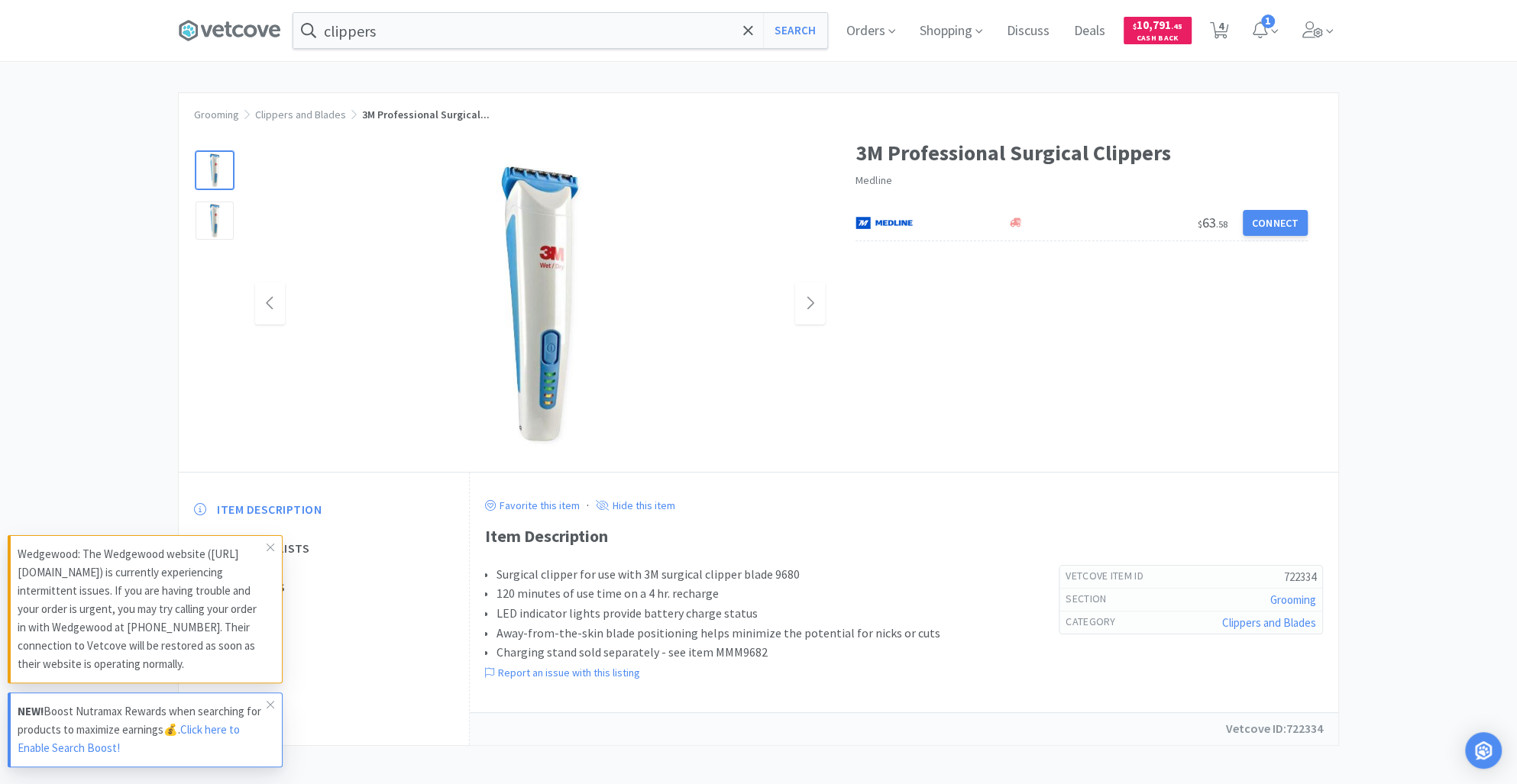
select select "1"
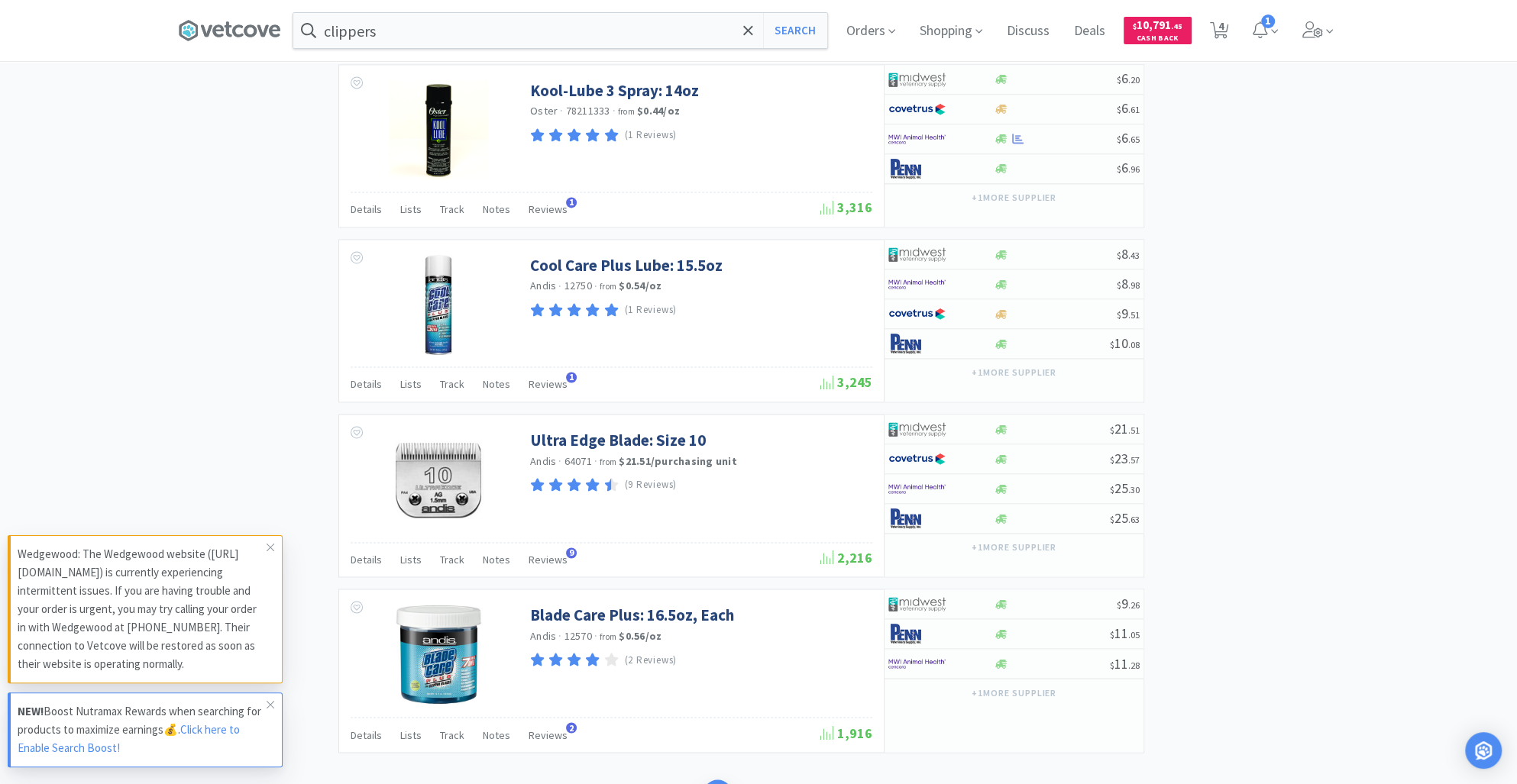
scroll to position [2110, 0]
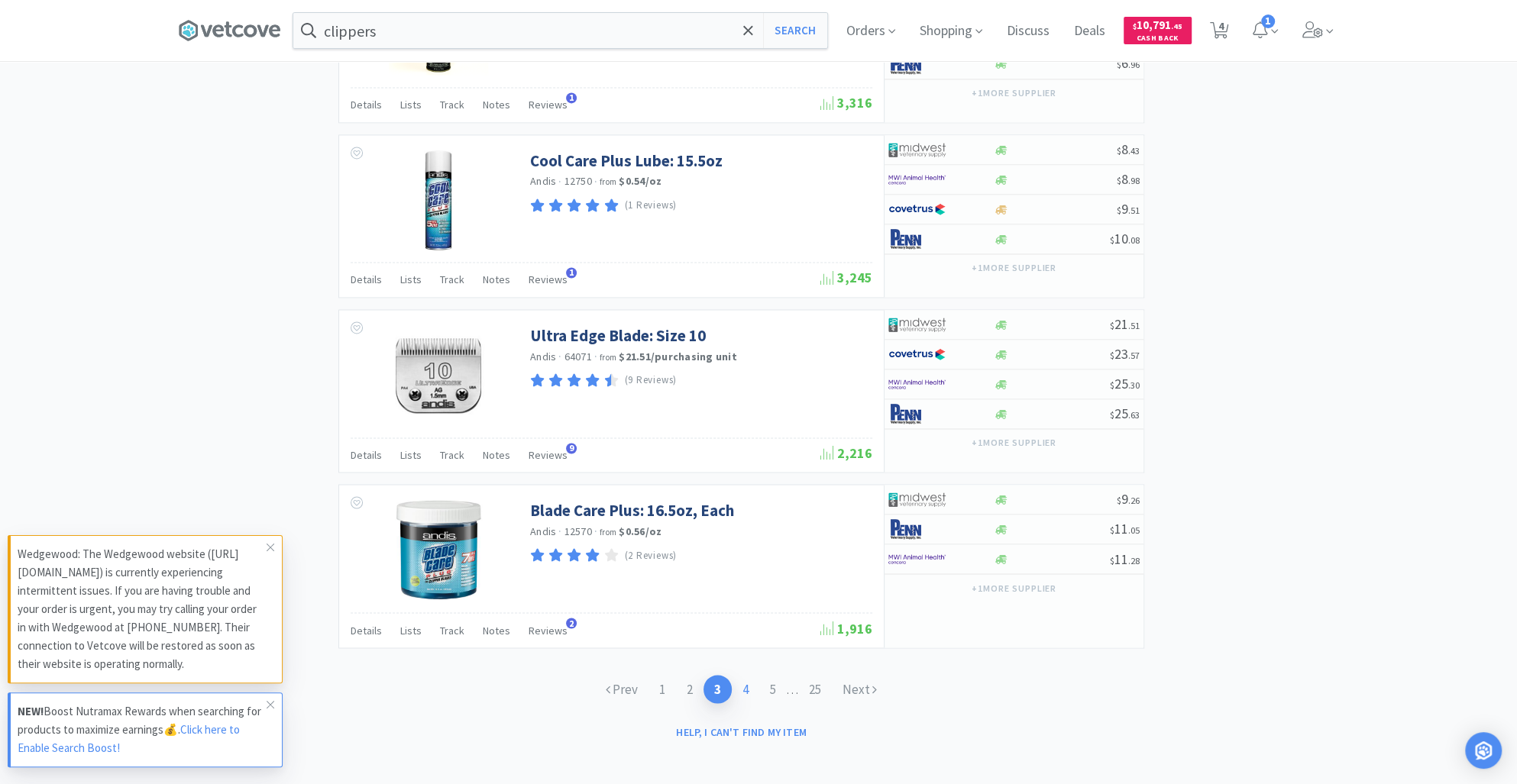
click at [743, 682] on link "4" at bounding box center [745, 689] width 27 height 28
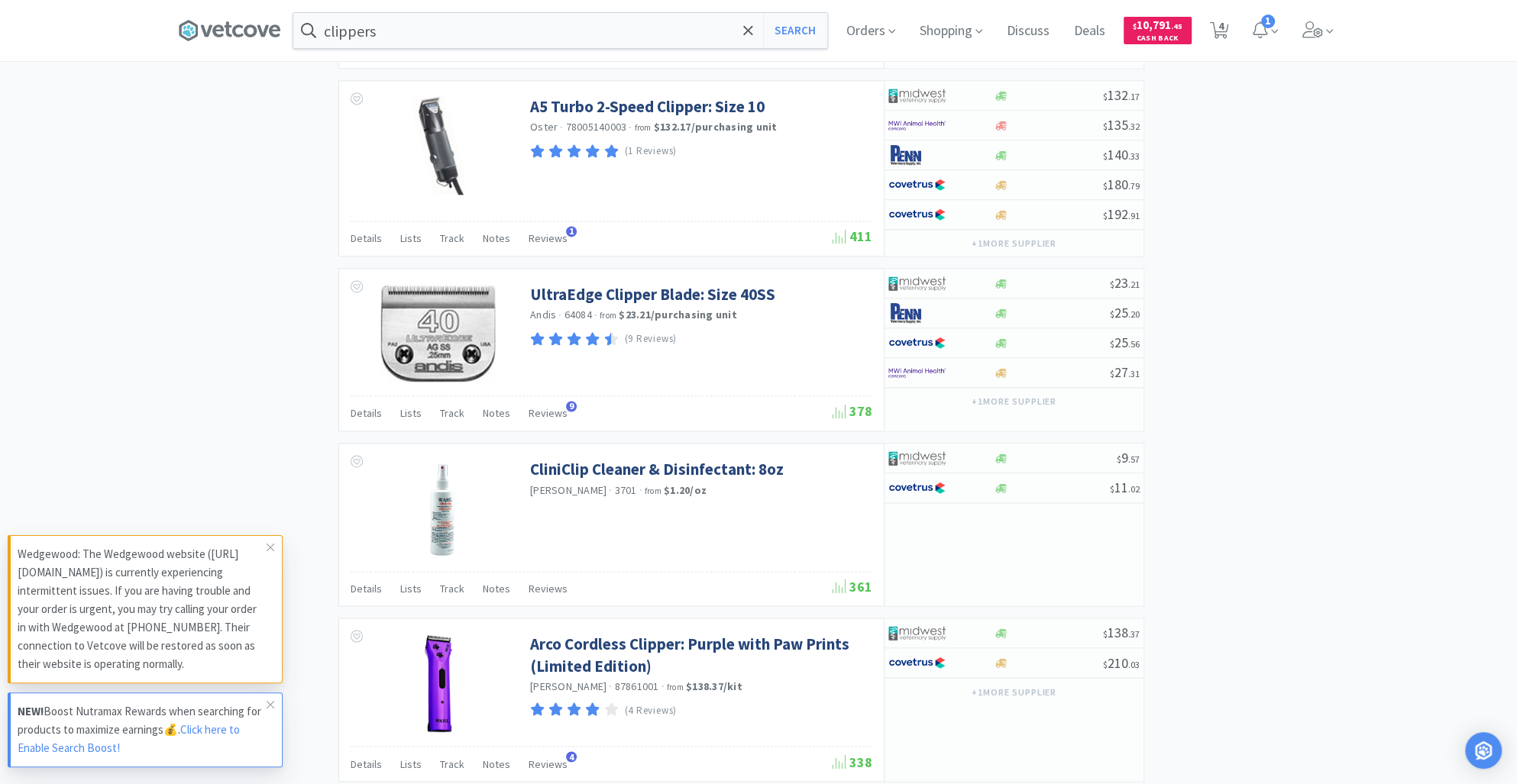
scroll to position [2125, 0]
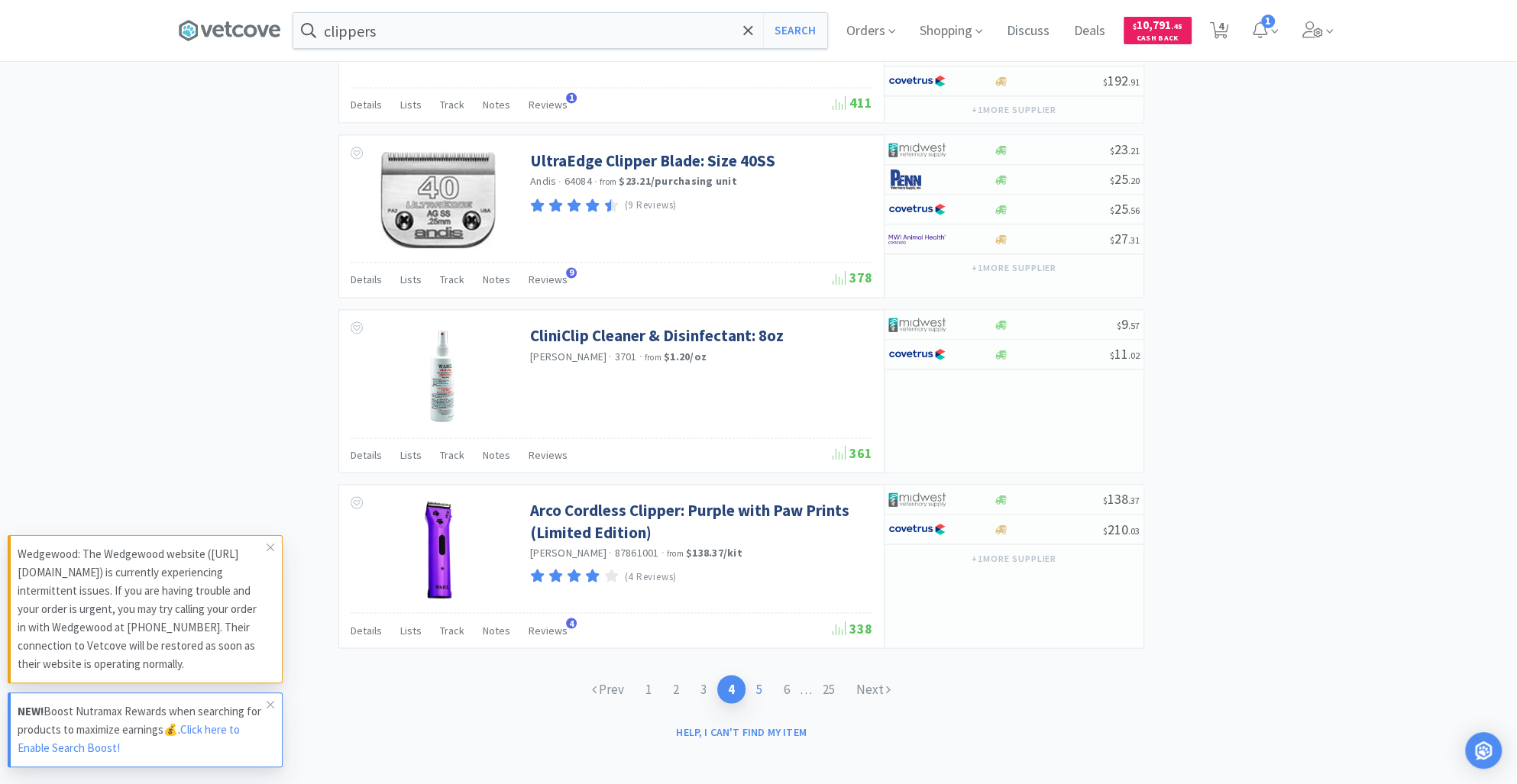
click at [757, 682] on link "5" at bounding box center [759, 689] width 27 height 28
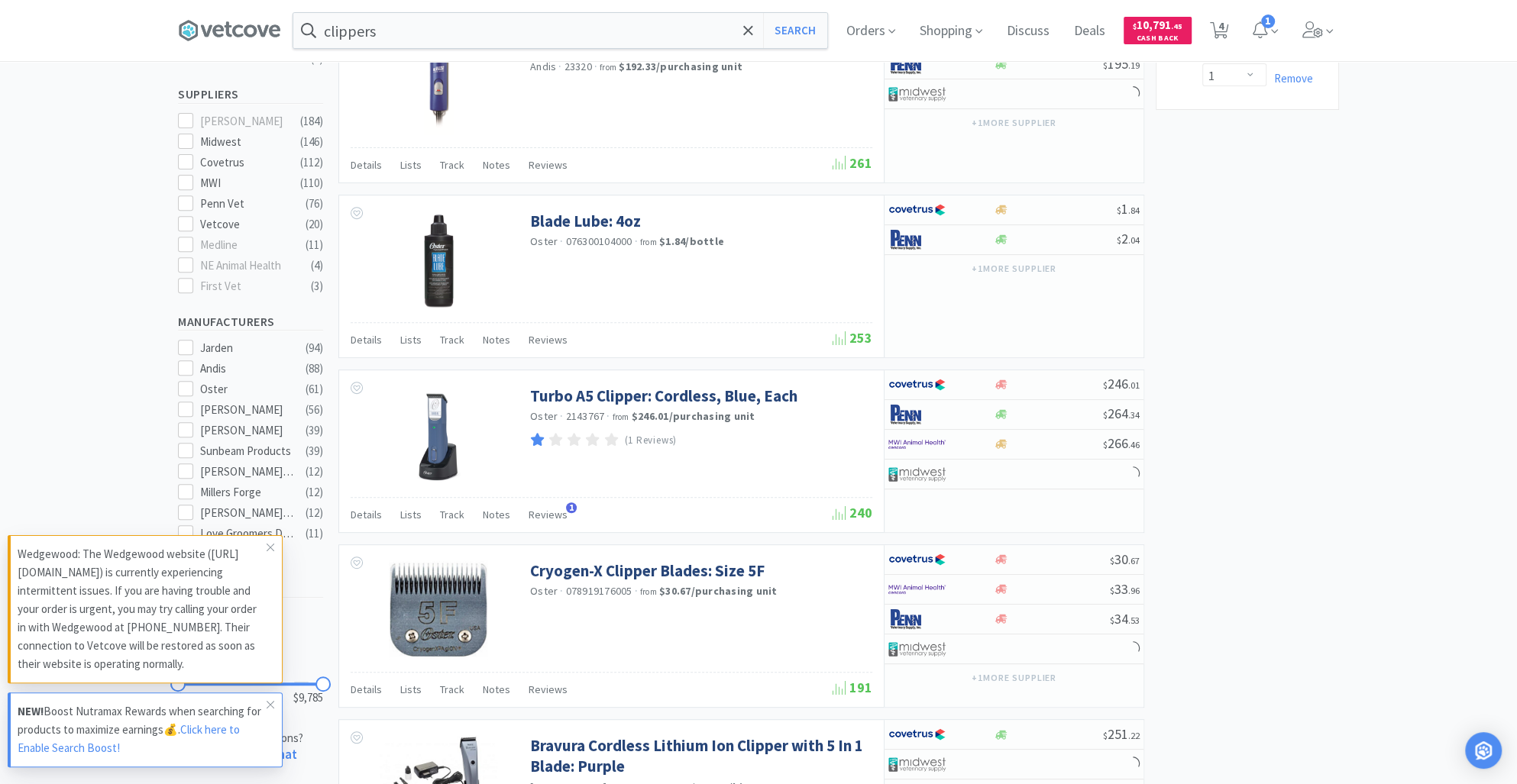
scroll to position [482, 0]
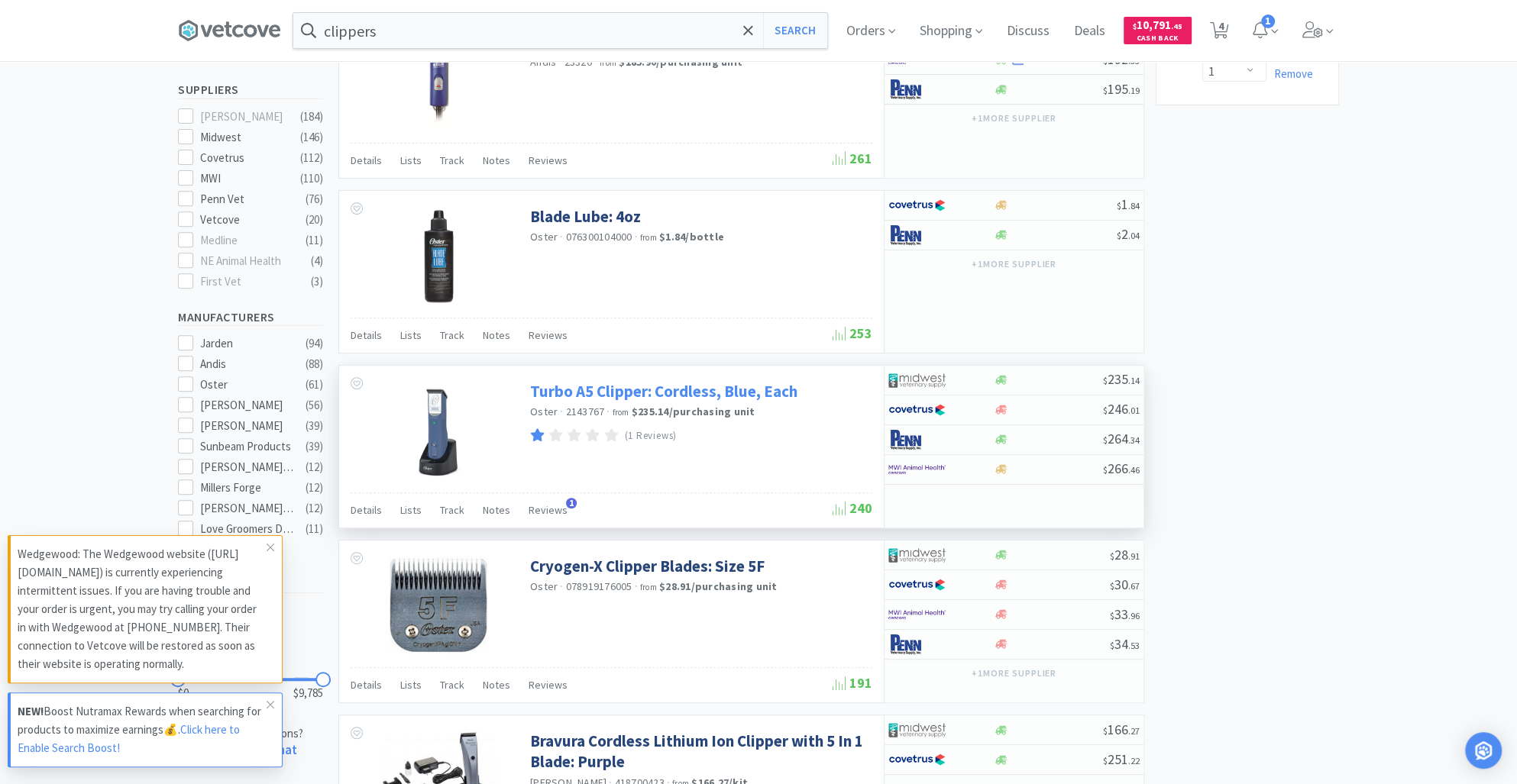
click at [628, 391] on link "Turbo A5 Clipper: Cordless, Blue, Each" at bounding box center [664, 391] width 268 height 20
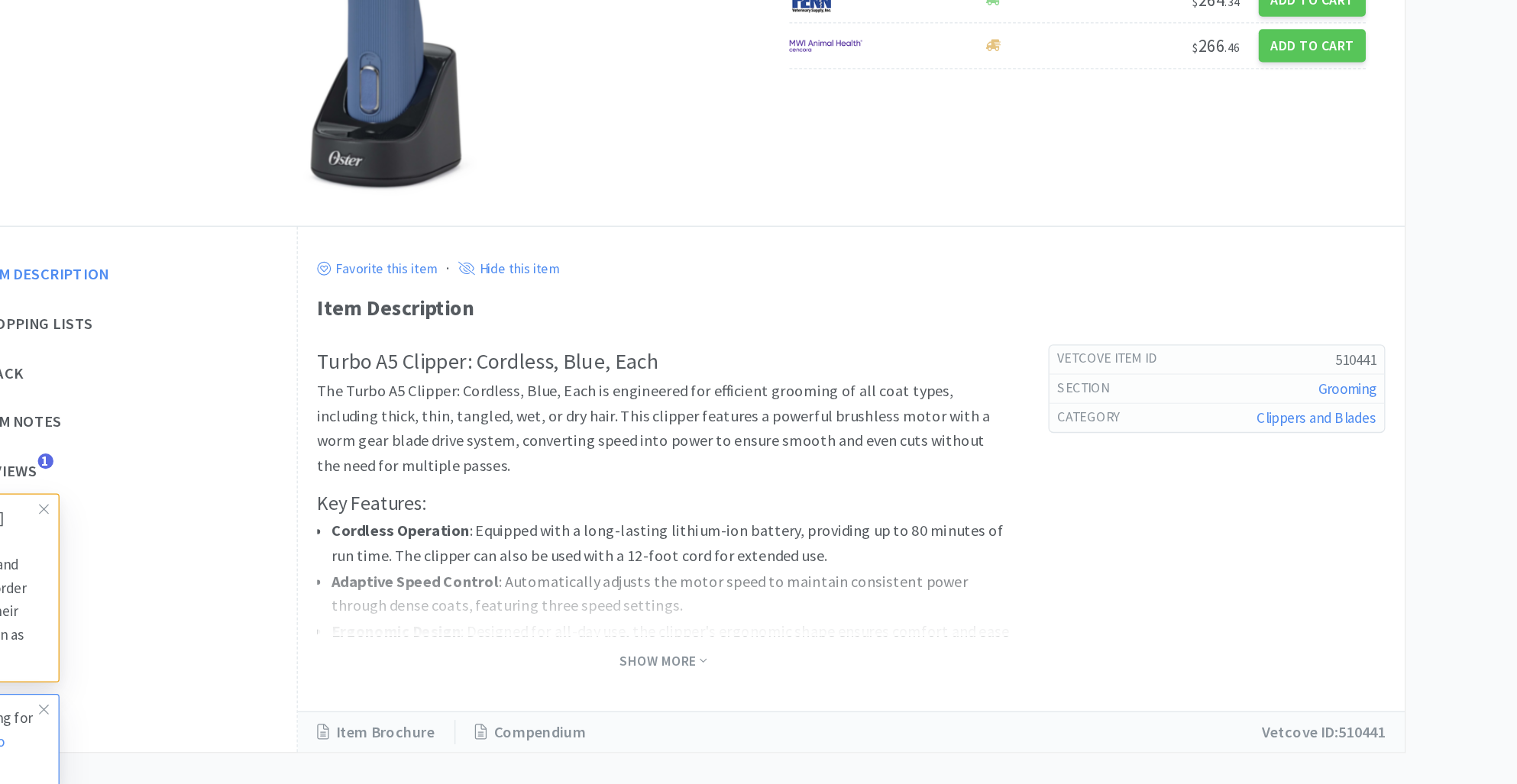
scroll to position [146, 0]
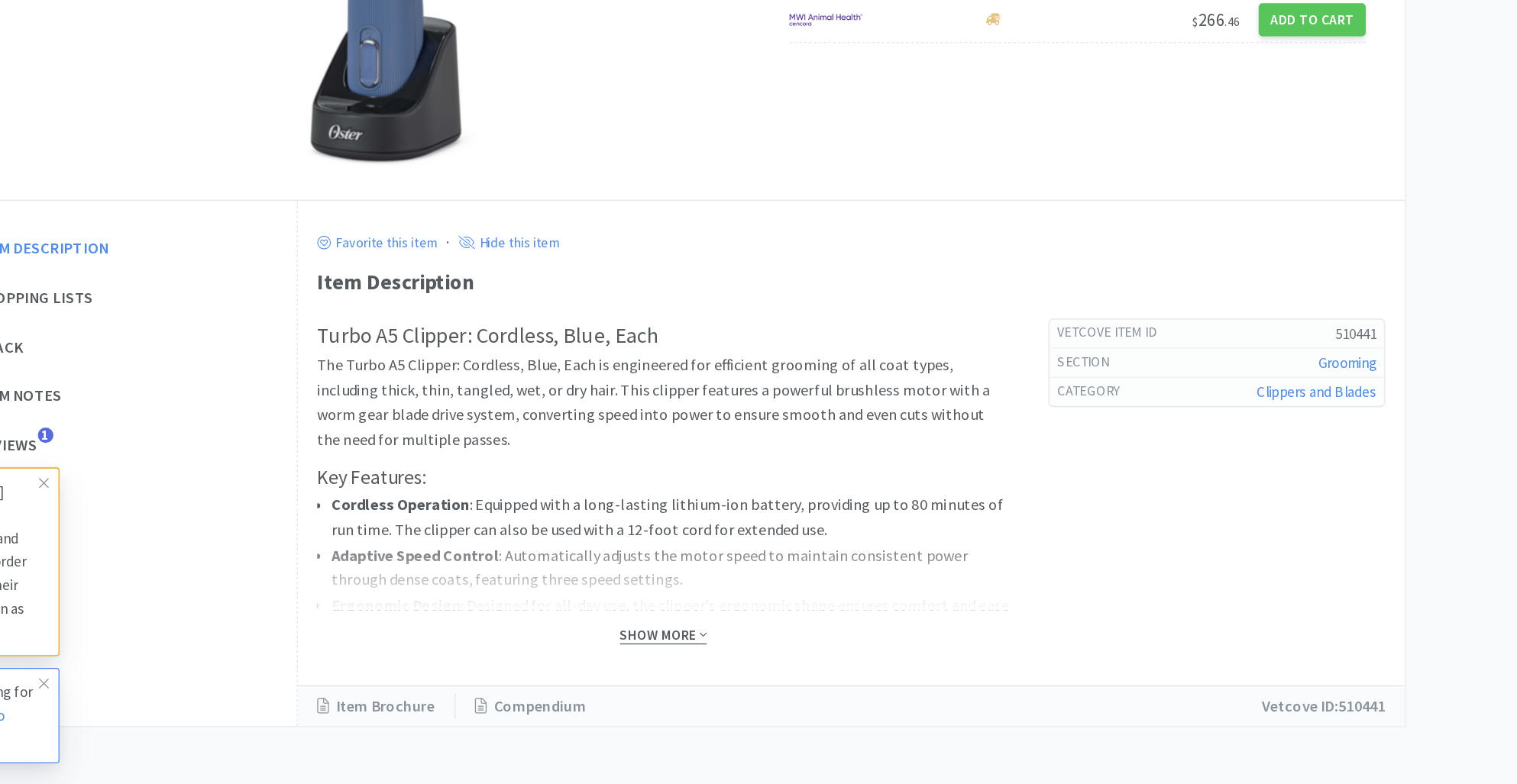
click at [769, 669] on span "Show More" at bounding box center [756, 667] width 68 height 15
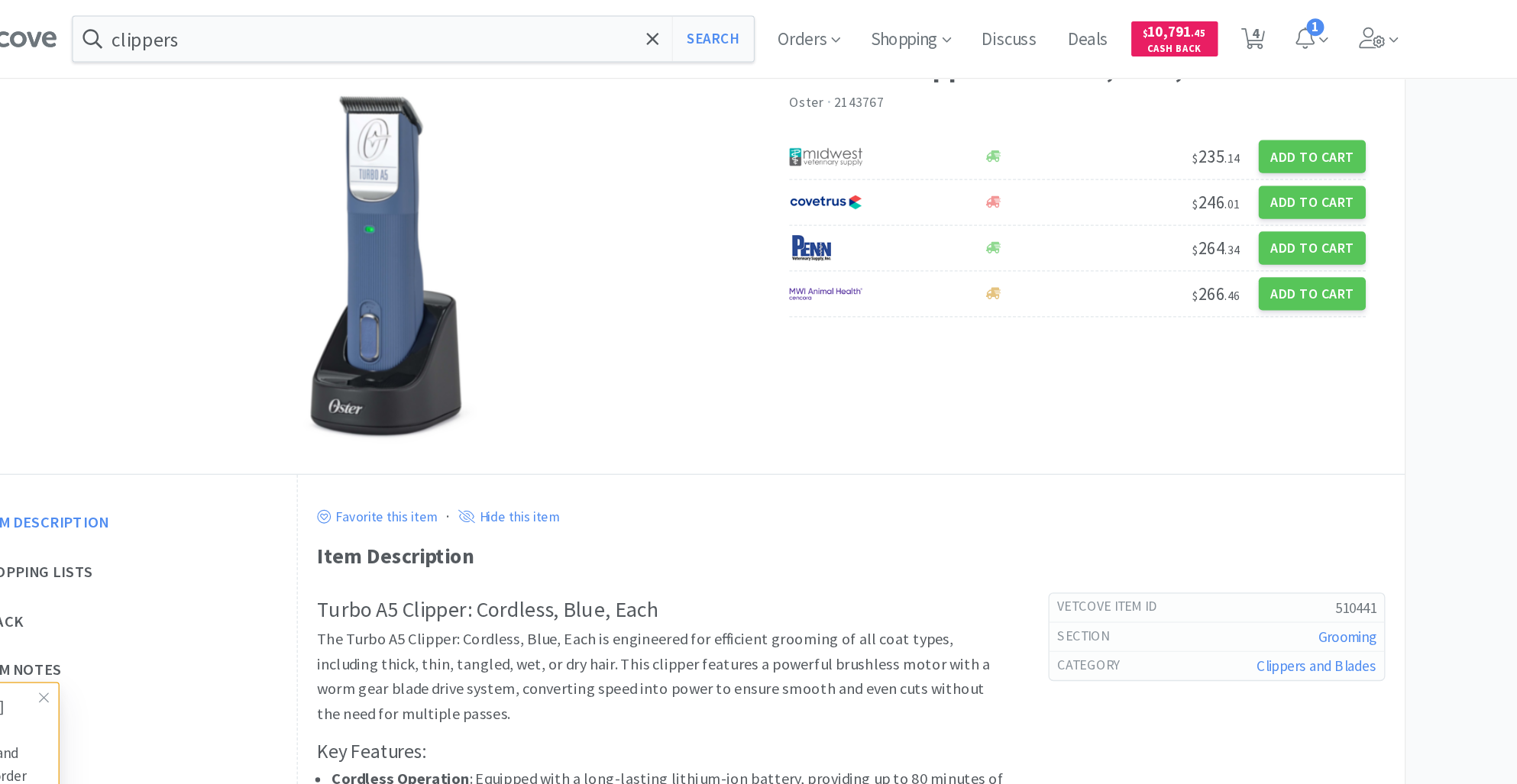
scroll to position [0, 0]
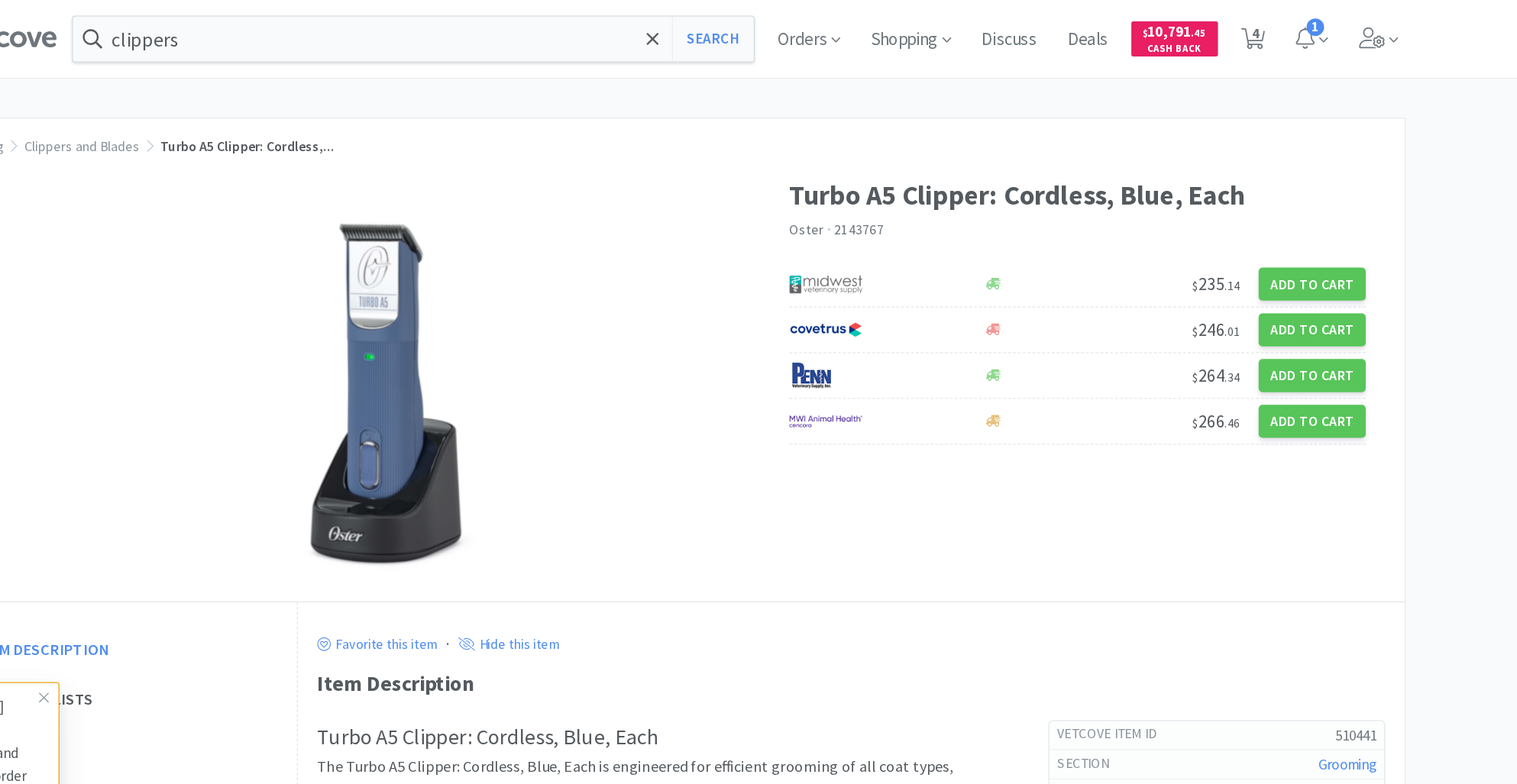
select select "1"
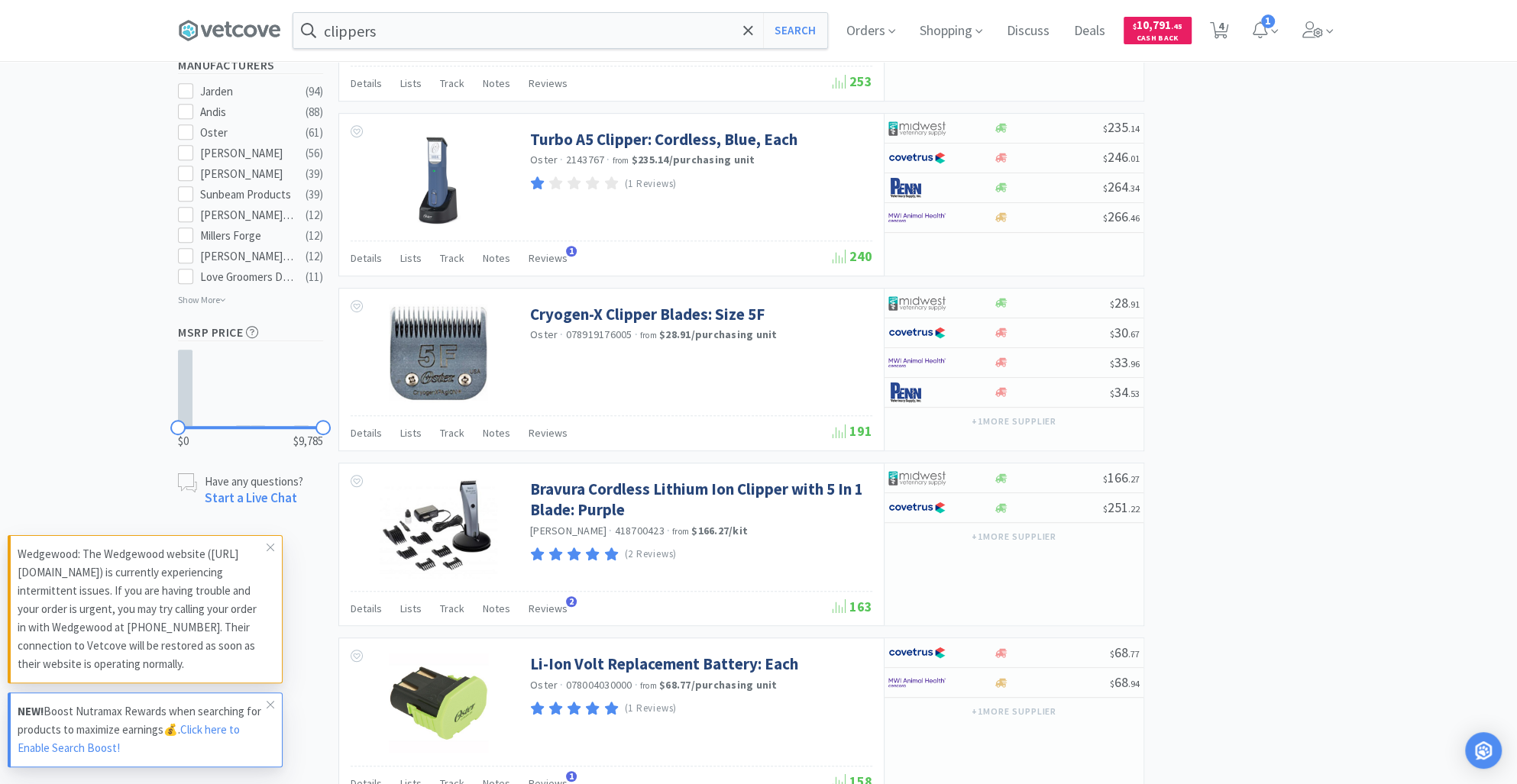
scroll to position [737, 0]
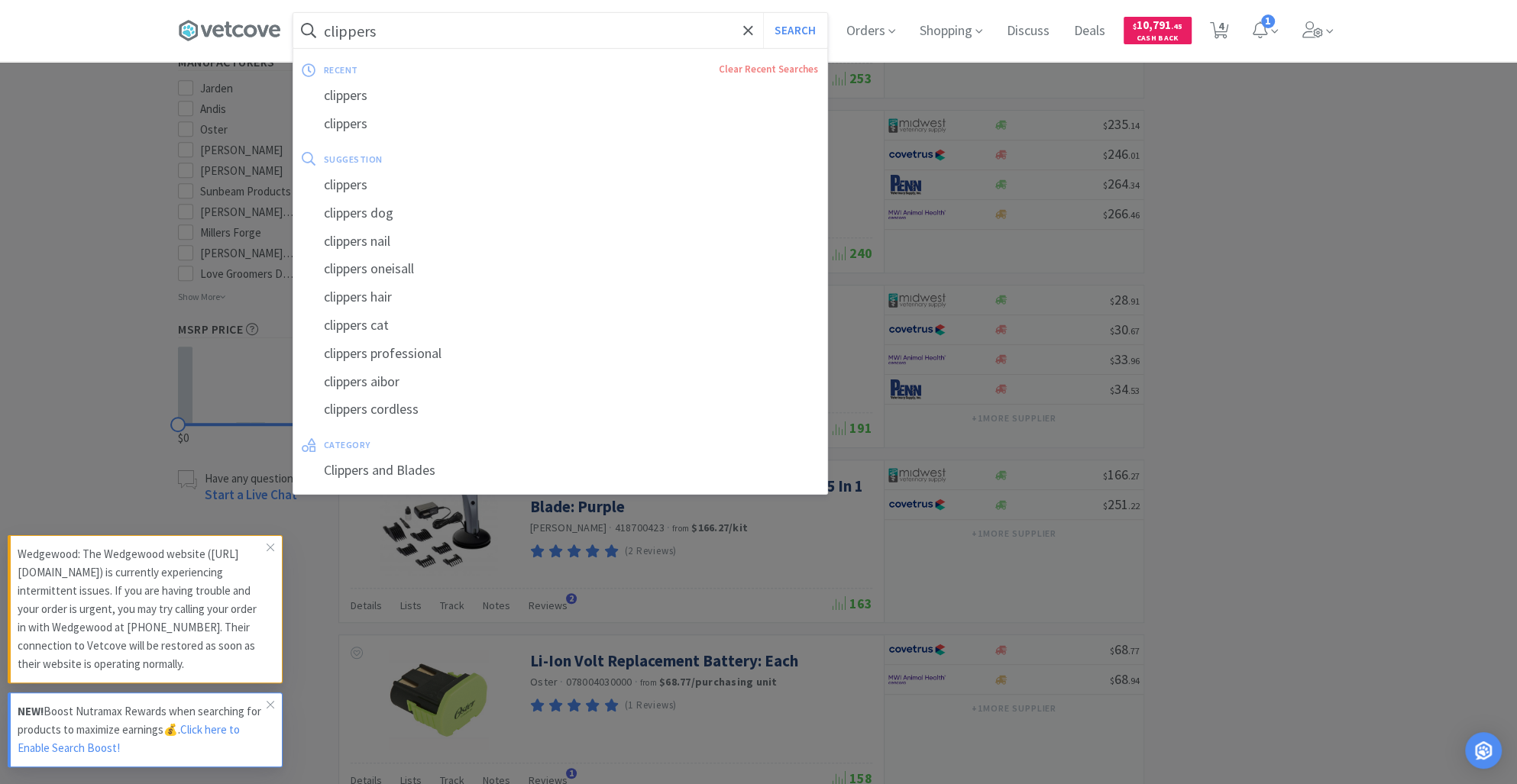
click at [421, 35] on input "clippers" at bounding box center [560, 30] width 534 height 35
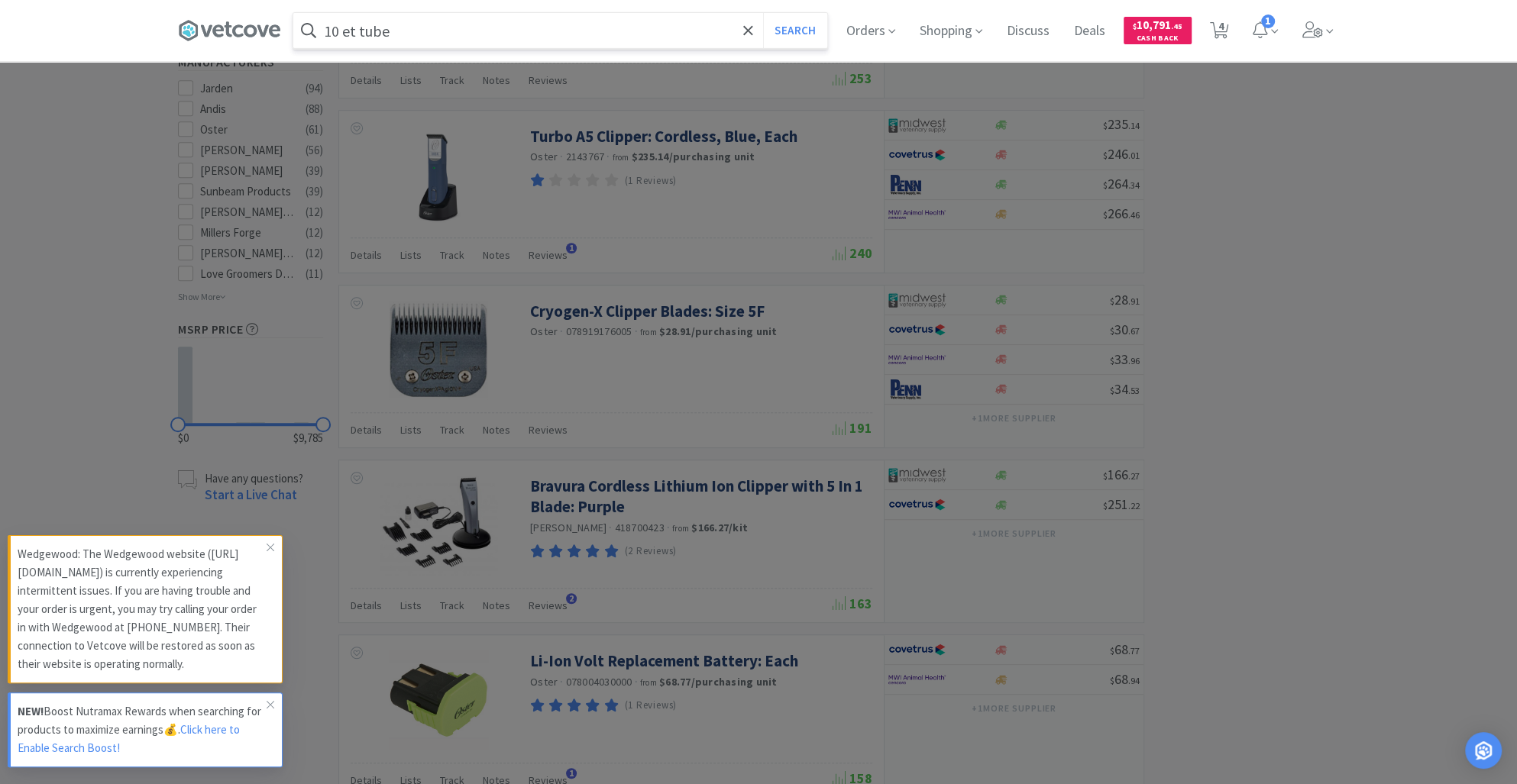
type input "10 et tube"
click at [763, 13] on button "Search" at bounding box center [794, 30] width 63 height 35
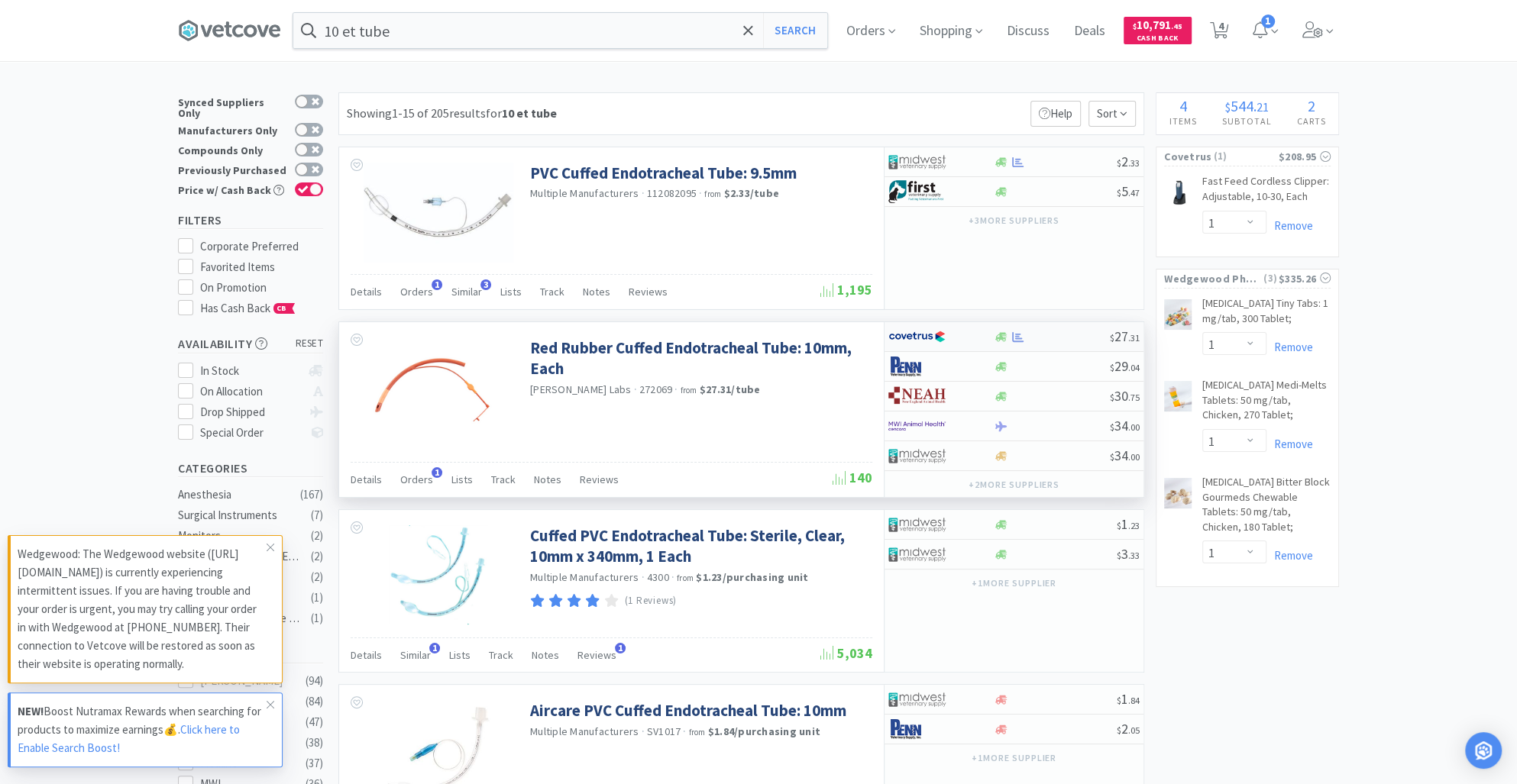
click at [994, 333] on div at bounding box center [1000, 337] width 16 height 12
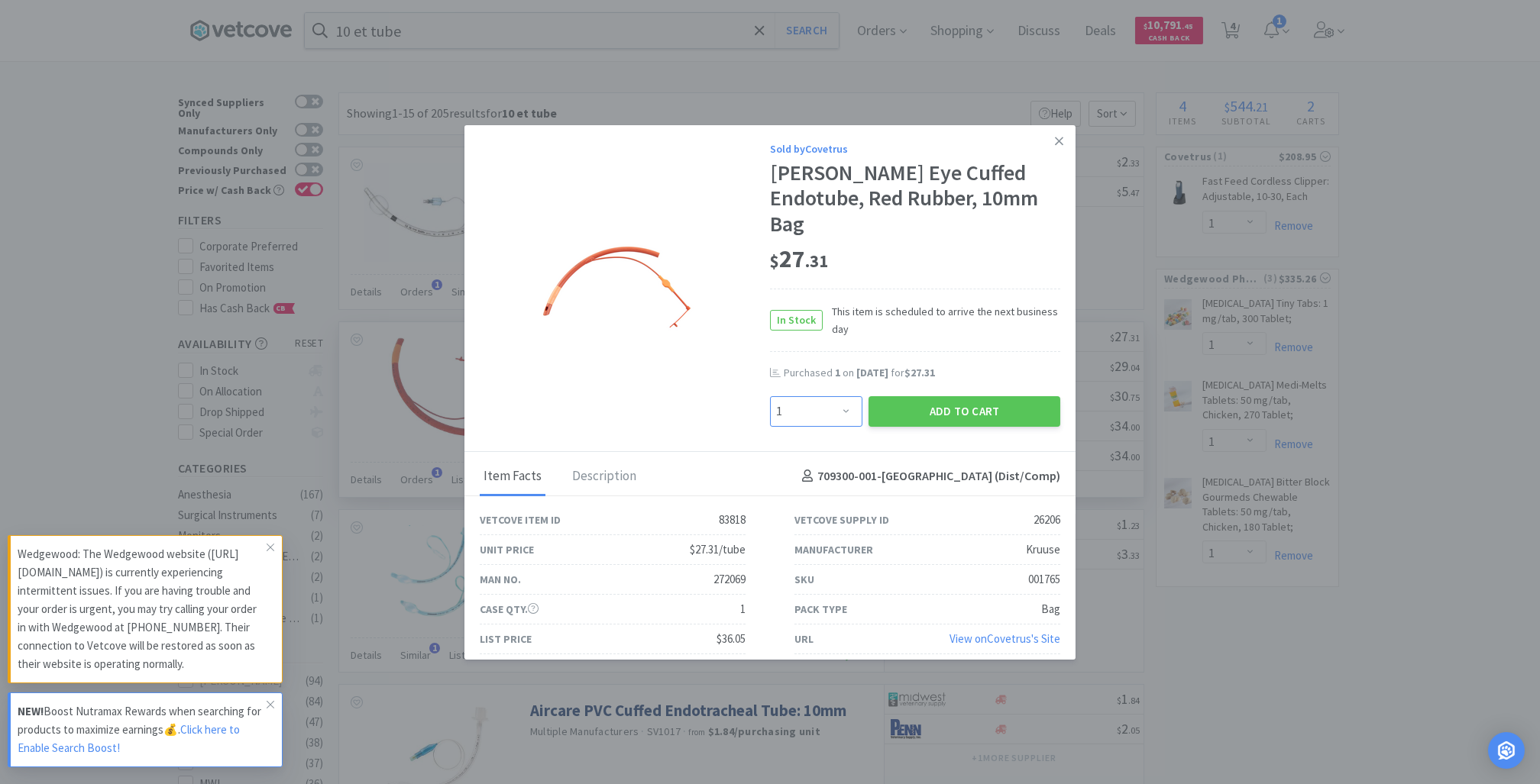
click at [846, 396] on select "Enter Quantity 1 2 3 4 5 6 7 8 9 10 11 12 13 14 15 16 17 18 19 20 Enter Quantity" at bounding box center [815, 412] width 92 height 31
select select "2"
click at [770, 396] on select "Enter Quantity 1 2 3 4 5 6 7 8 9 10 11 12 13 14 15 16 17 18 19 20 Enter Quantity" at bounding box center [815, 412] width 92 height 31
click at [959, 393] on div "Add to Cart" at bounding box center [964, 412] width 198 height 37
click at [965, 396] on button "Add to Cart" at bounding box center [964, 412] width 192 height 31
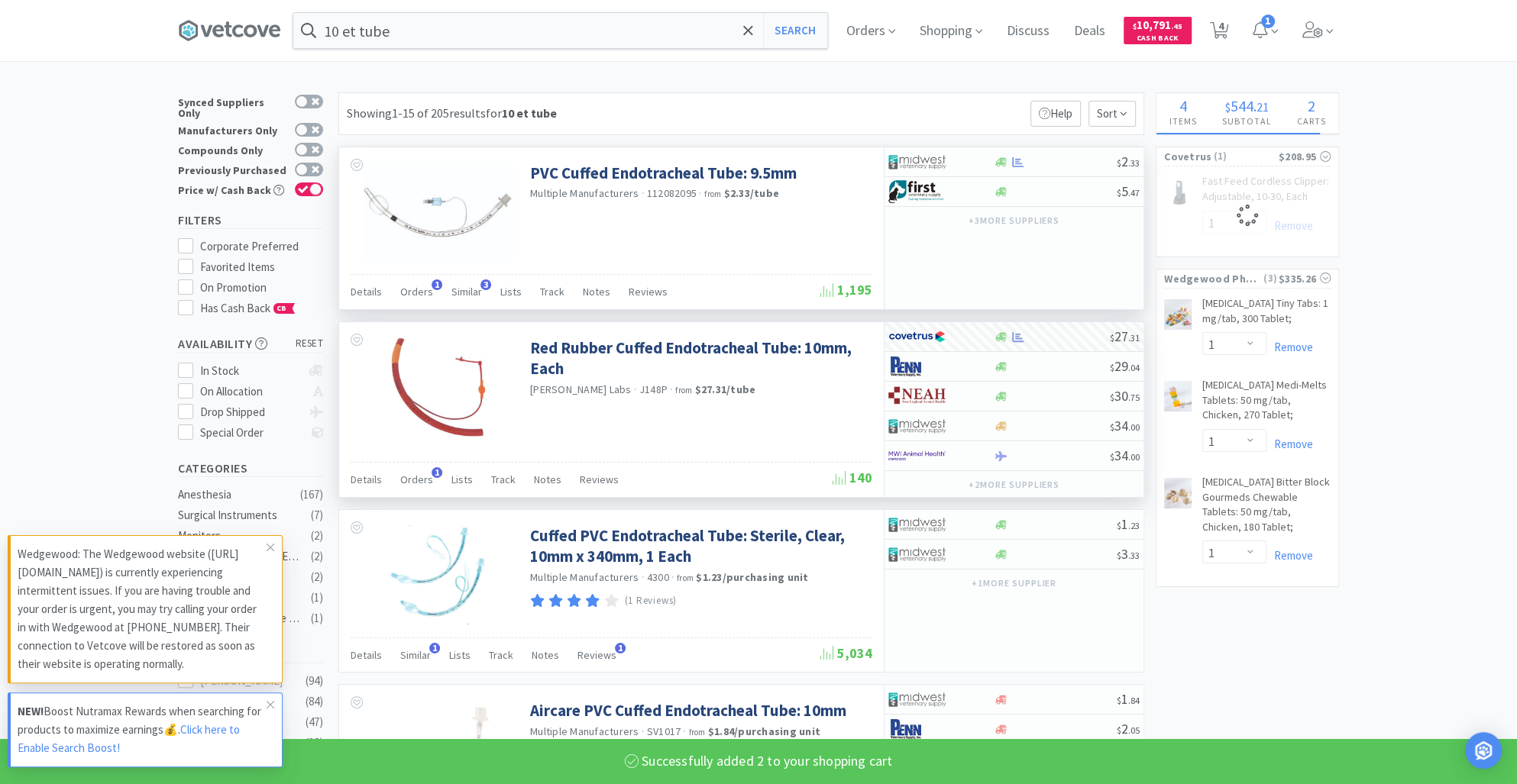
select select "2"
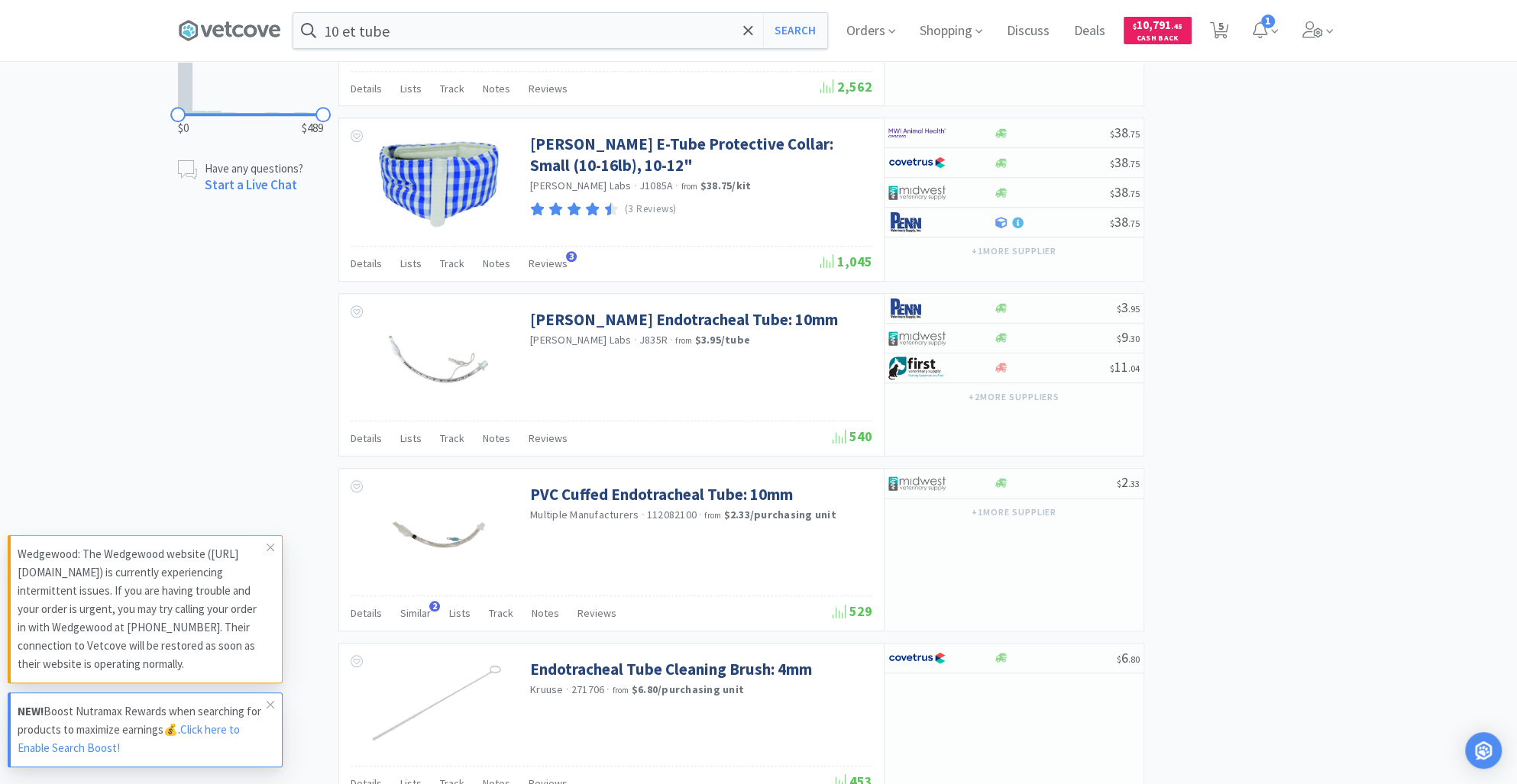
scroll to position [1135, 0]
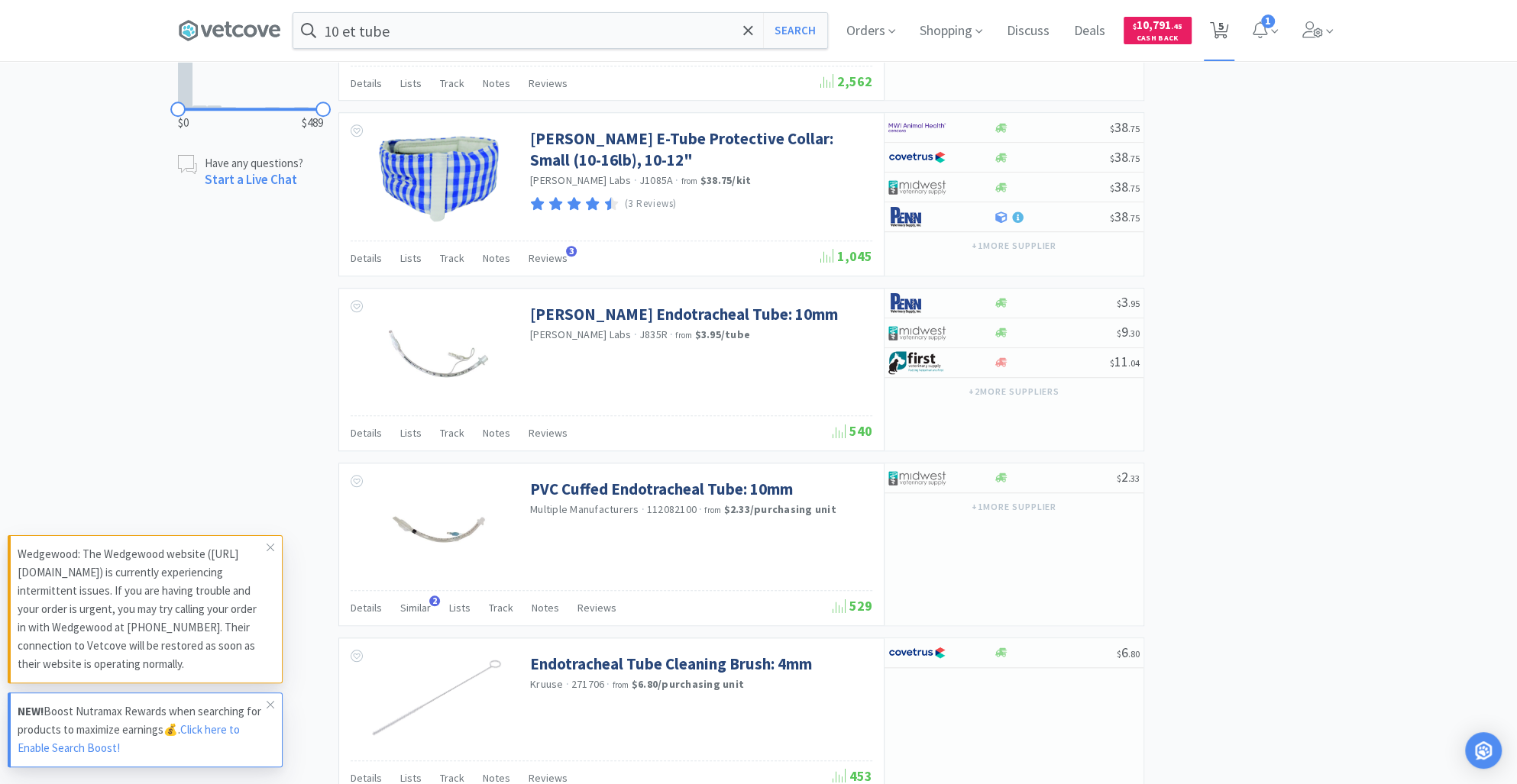
click at [1227, 22] on icon at bounding box center [1219, 30] width 19 height 16
select select "1"
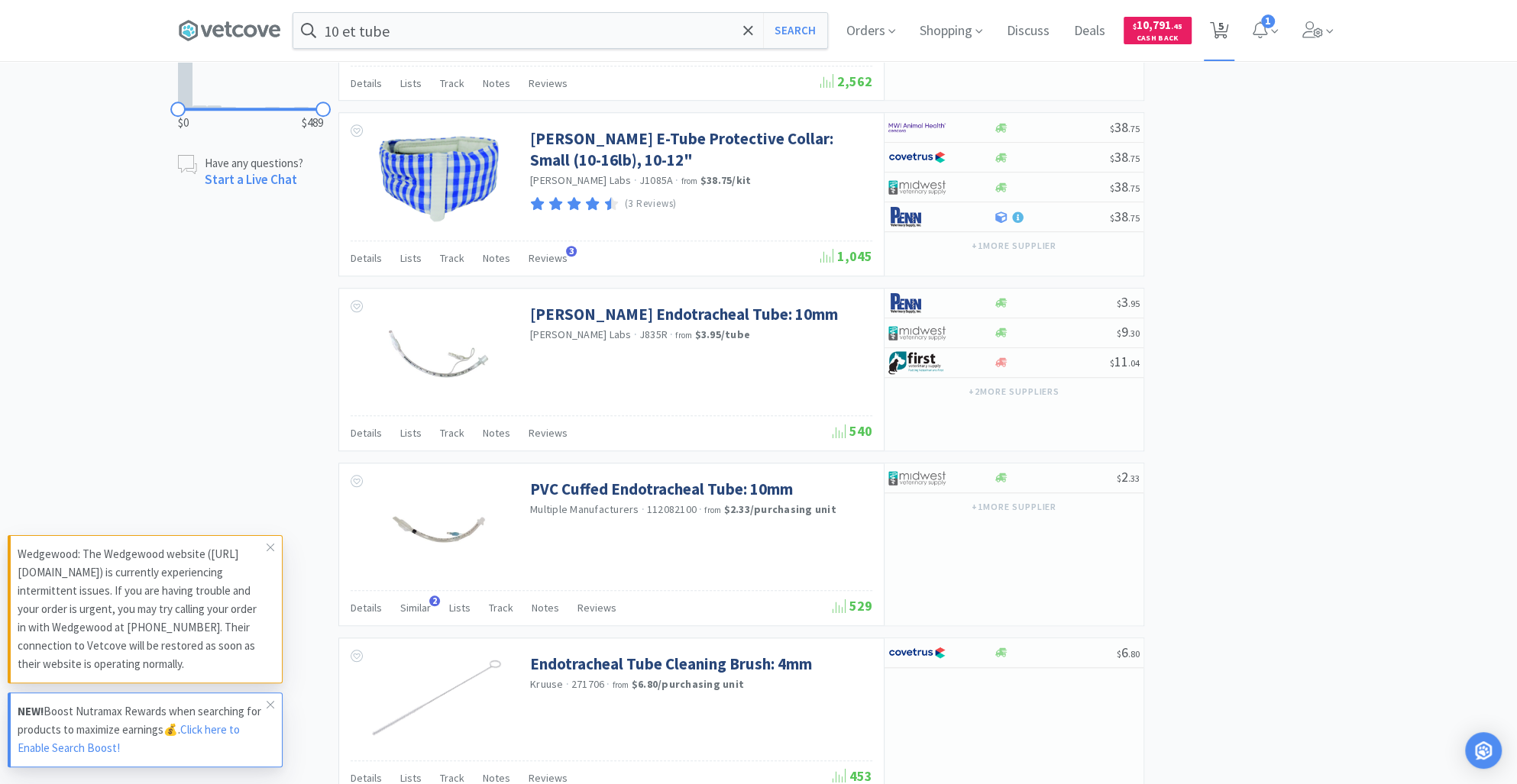
select select "2"
